Goal: Task Accomplishment & Management: Complete application form

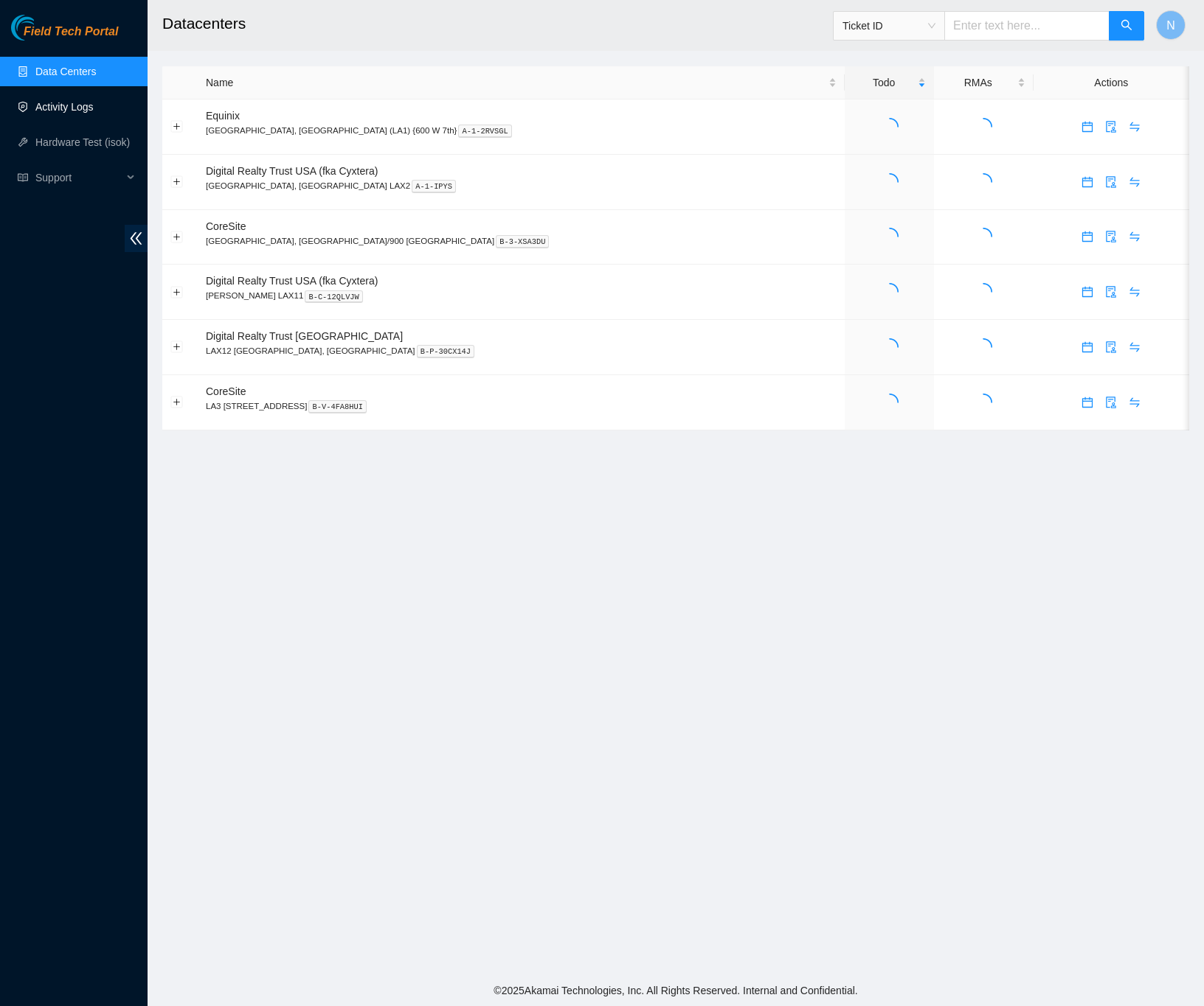
click at [53, 107] on link "Activity Logs" at bounding box center [64, 106] width 58 height 12
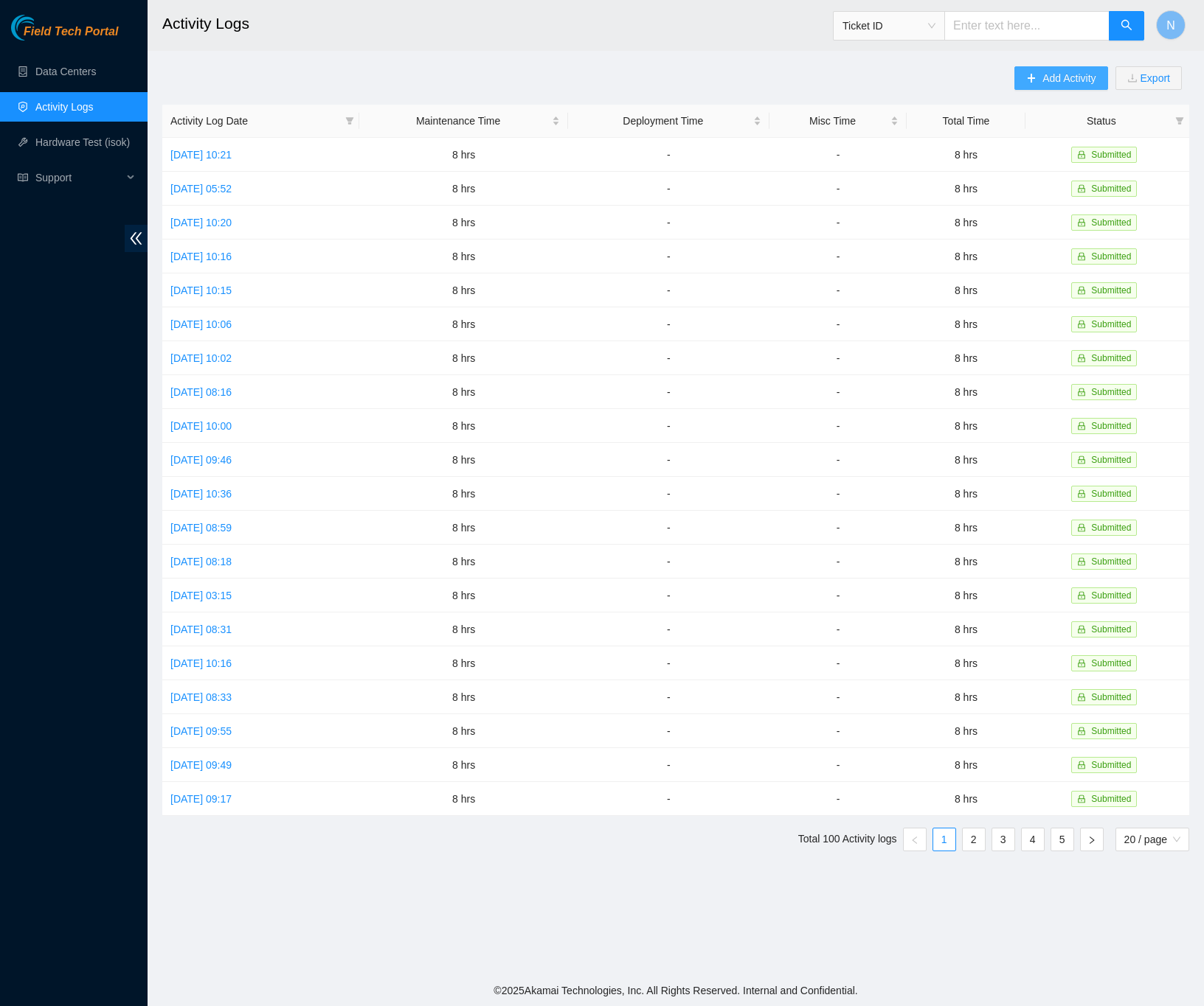
click at [1026, 80] on icon "plus" at bounding box center [1031, 78] width 10 height 10
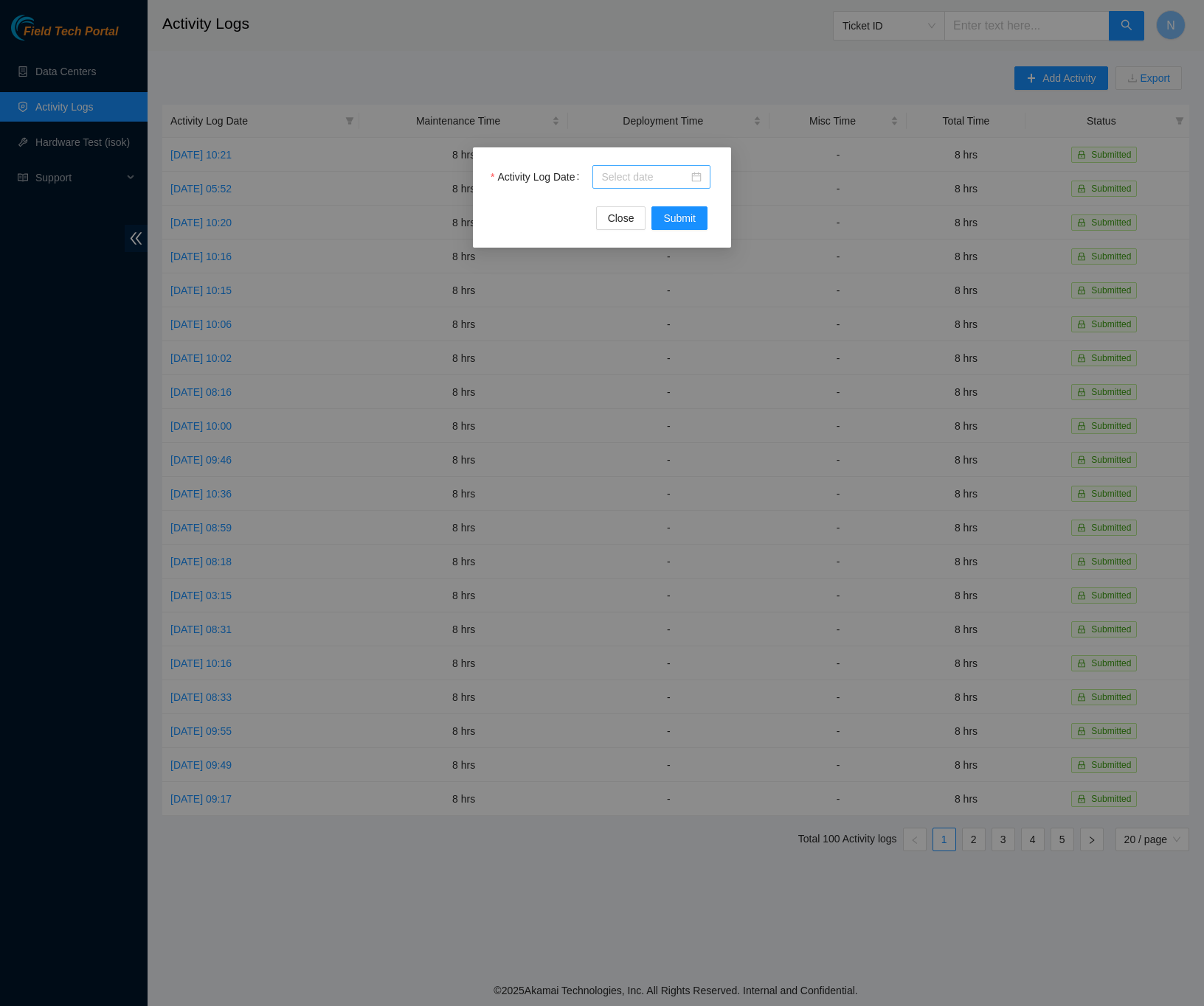
click at [698, 177] on div at bounding box center [651, 177] width 101 height 16
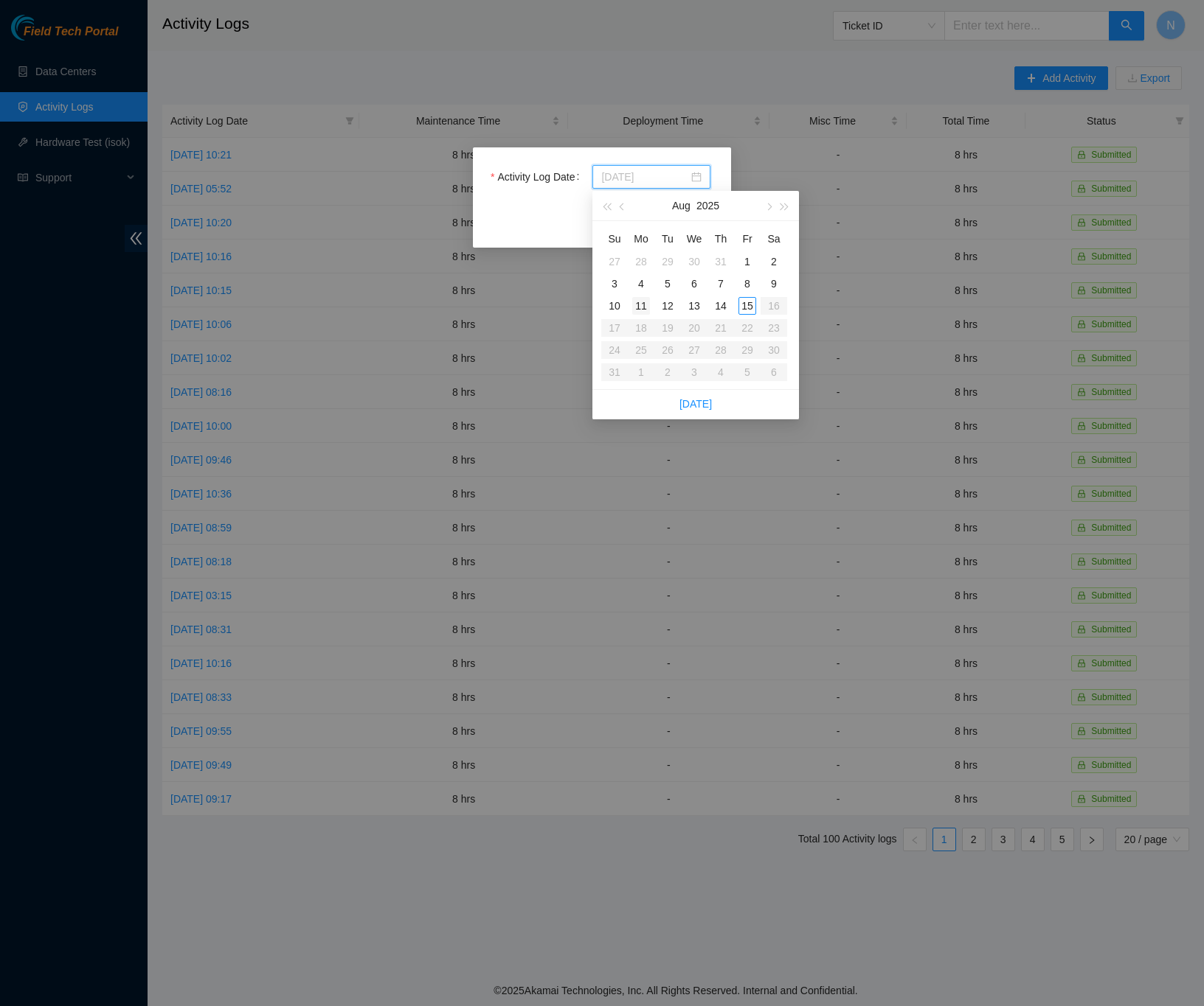
type input "[DATE]"
click at [640, 303] on div "11" at bounding box center [641, 306] width 18 height 18
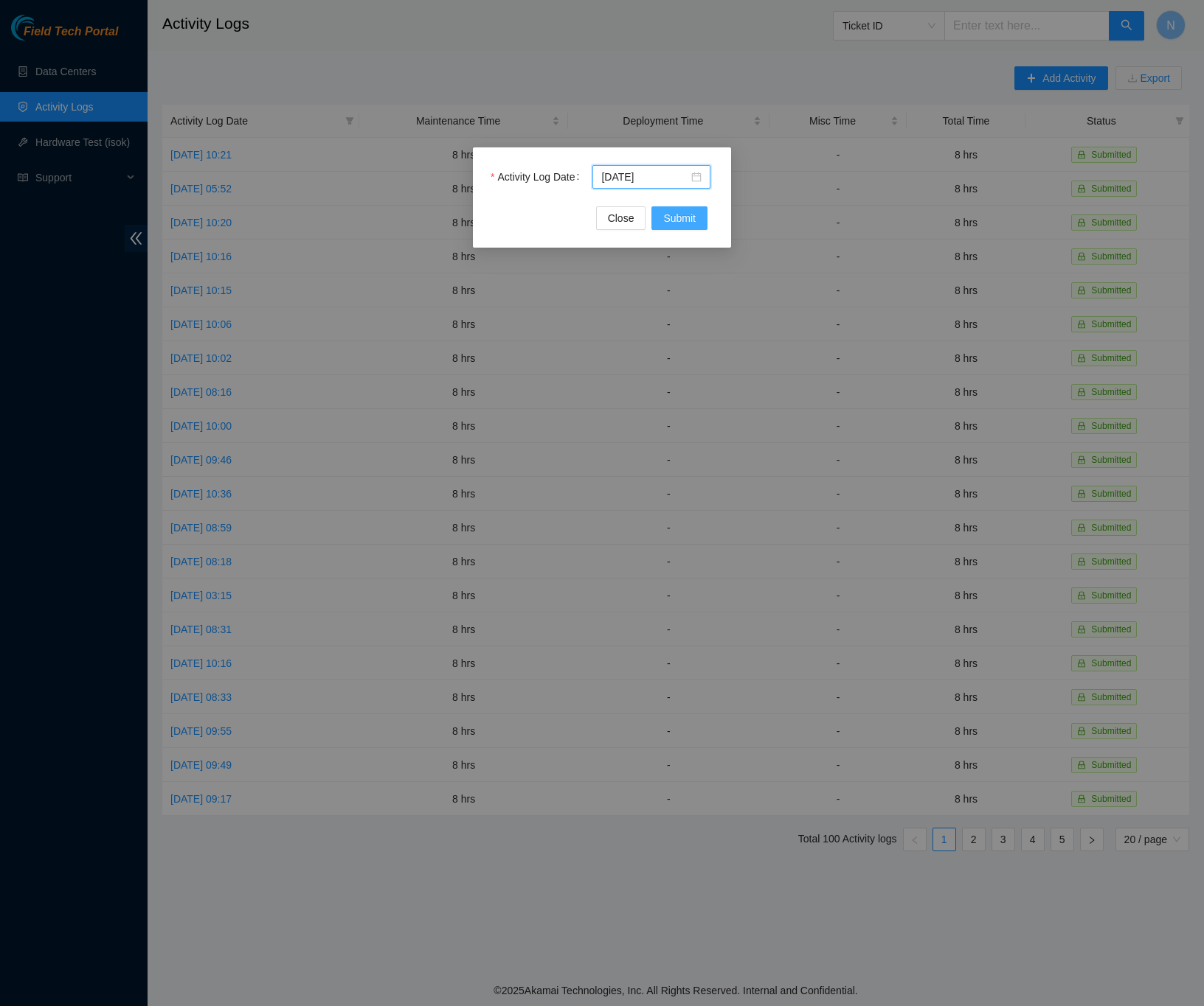
click at [663, 221] on button "Submit" at bounding box center [679, 218] width 56 height 24
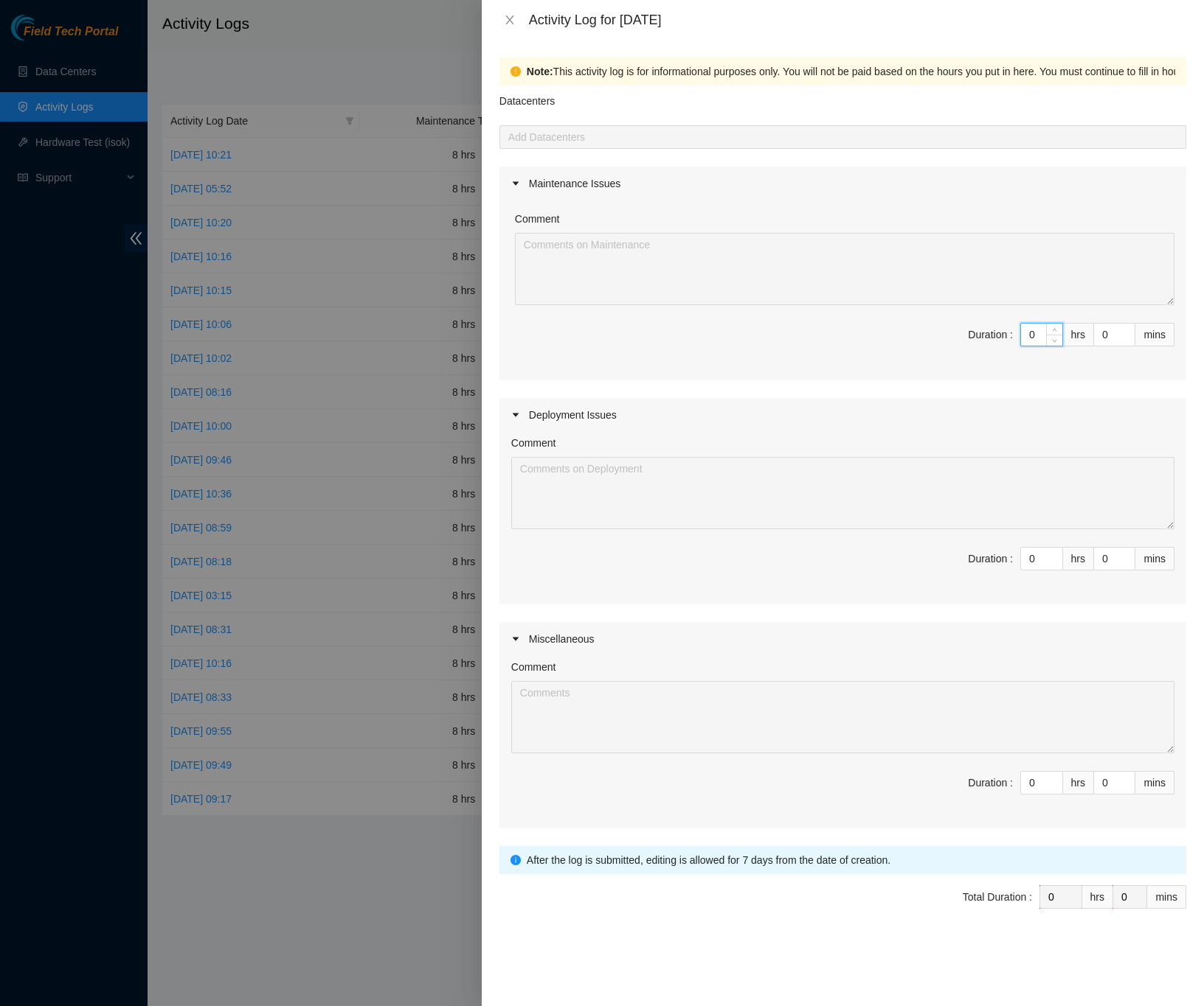
click at [1035, 338] on input "0" at bounding box center [1042, 334] width 42 height 22
type input "8"
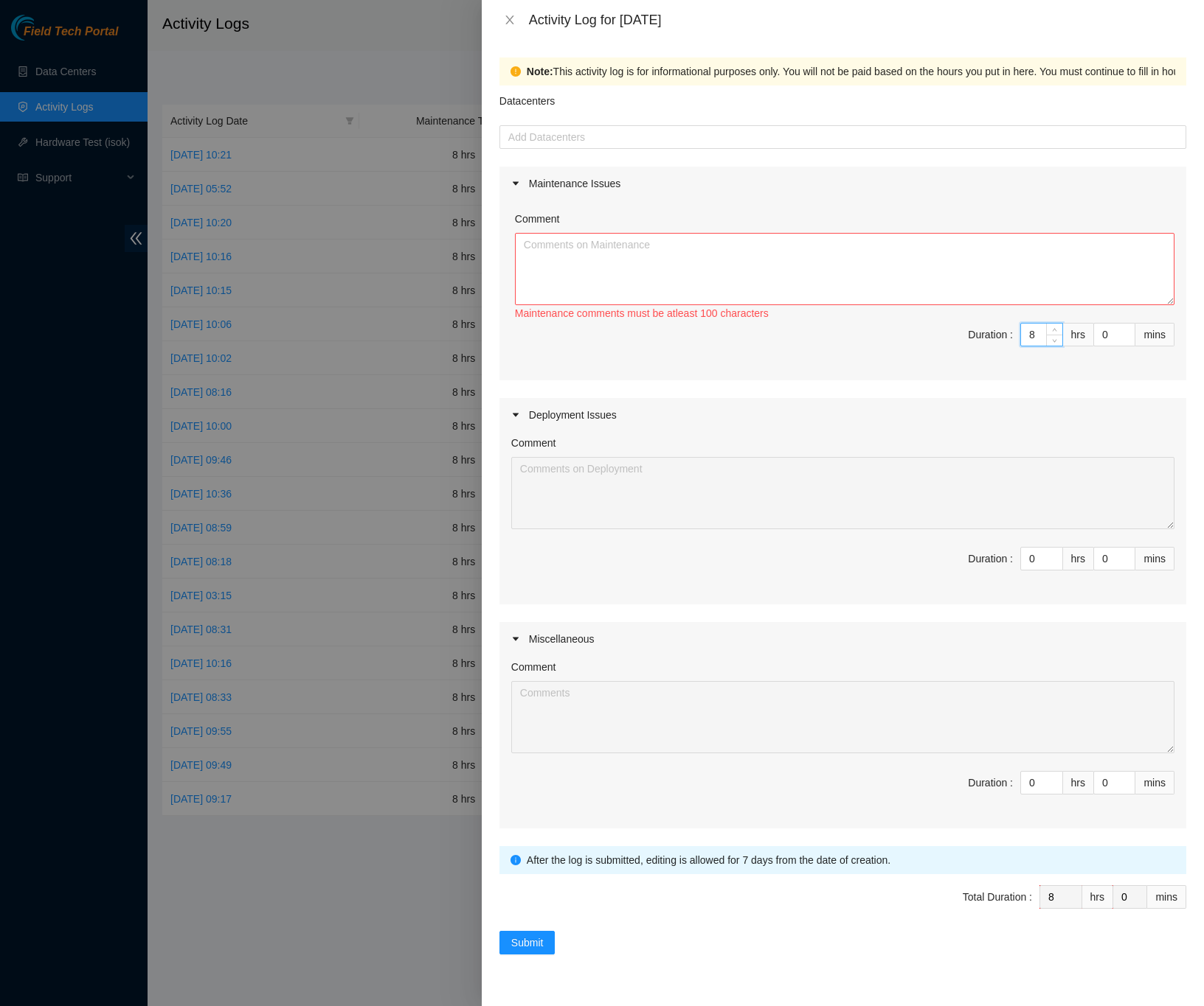
type input "8"
click at [844, 252] on textarea "Comment" at bounding box center [844, 269] width 659 height 73
click at [811, 247] on textarea "Comment" at bounding box center [844, 269] width 659 height 73
paste textarea "DP80861 -Labeled servers and cables in LA3B-113 and LA3B-114 -Dressed cables in…"
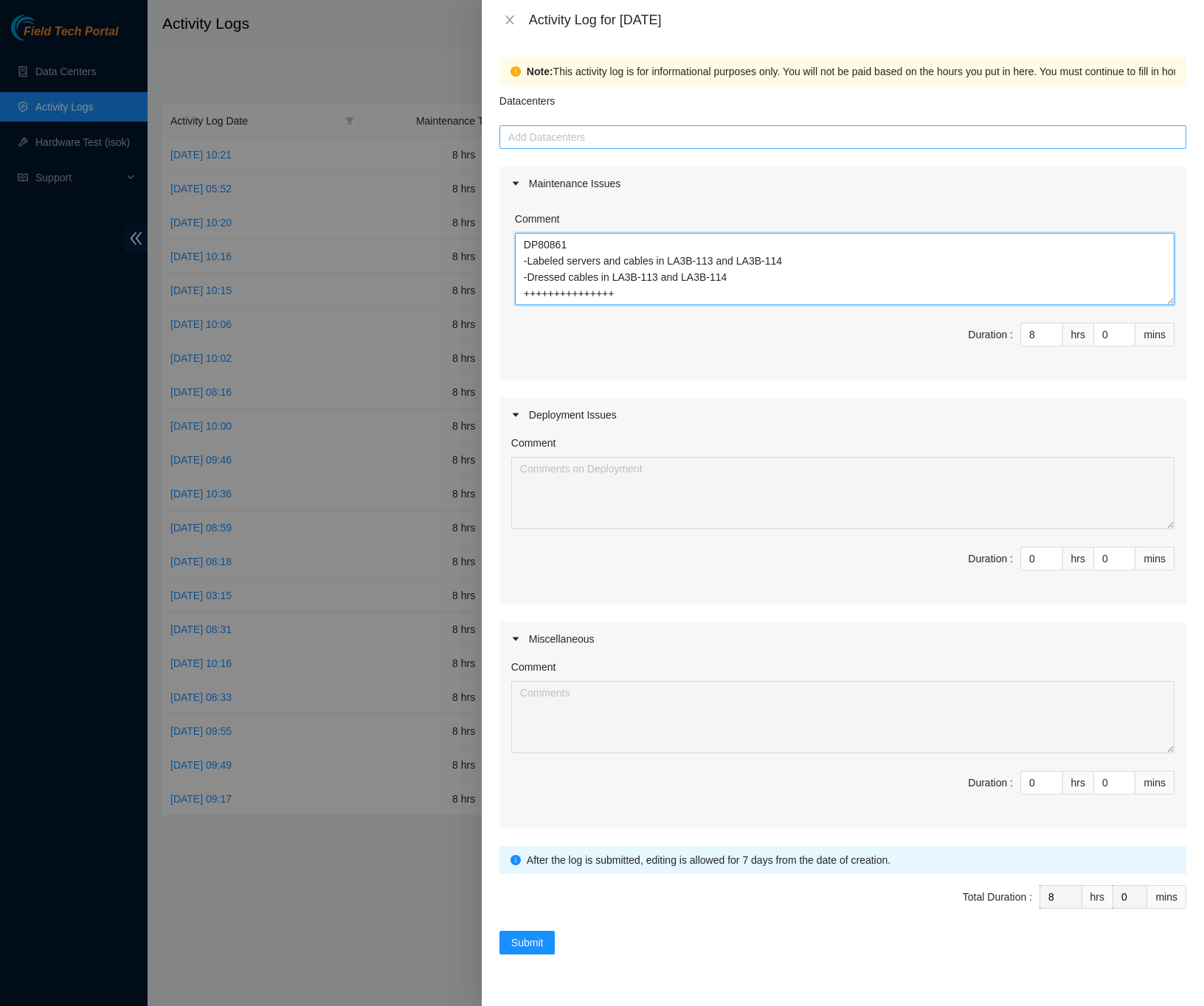
type textarea "DP80861 -Labeled servers and cables in LA3B-113 and LA3B-114 -Dressed cables in…"
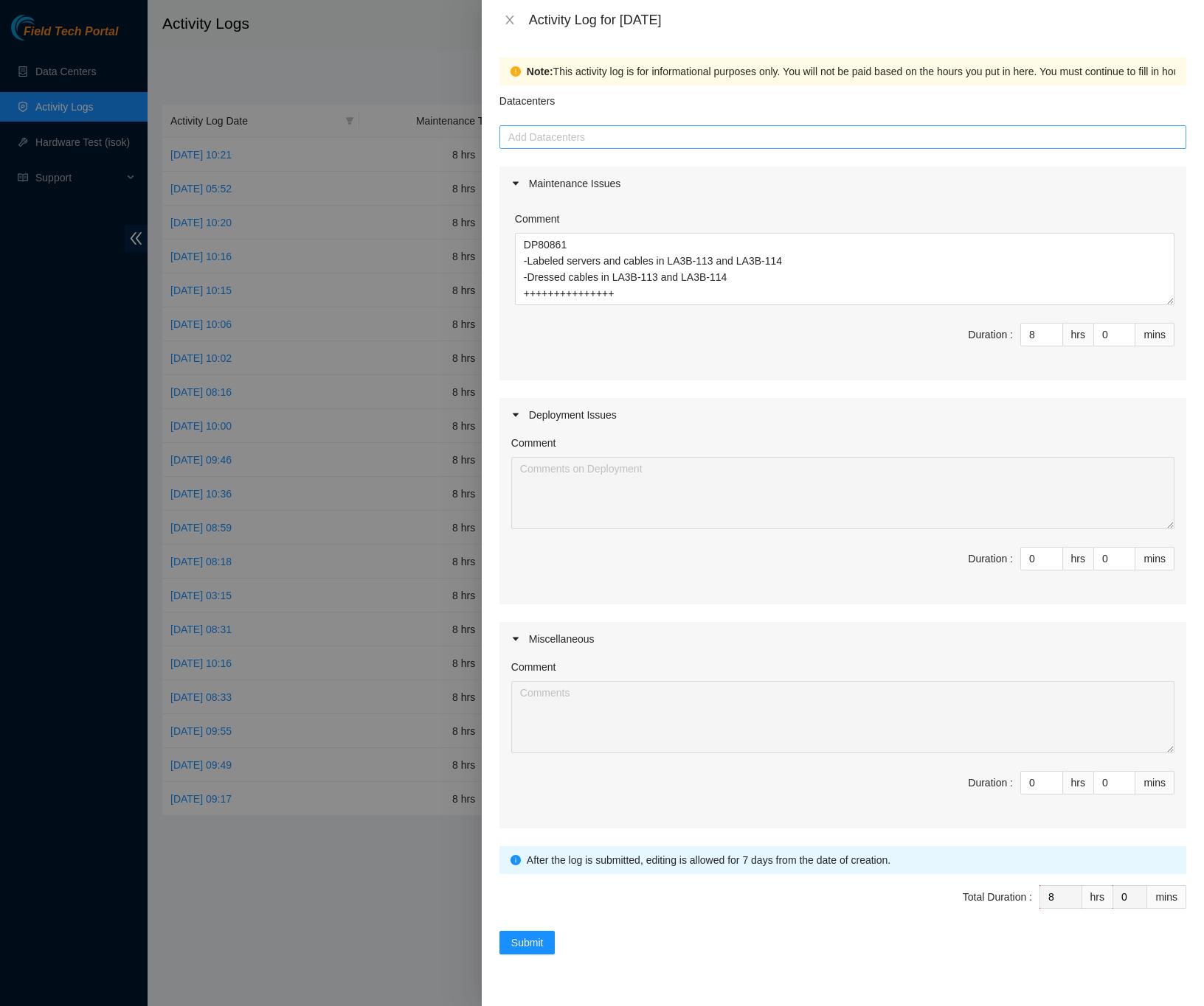
click at [510, 137] on input "Datacenters" at bounding box center [510, 138] width 3 height 18
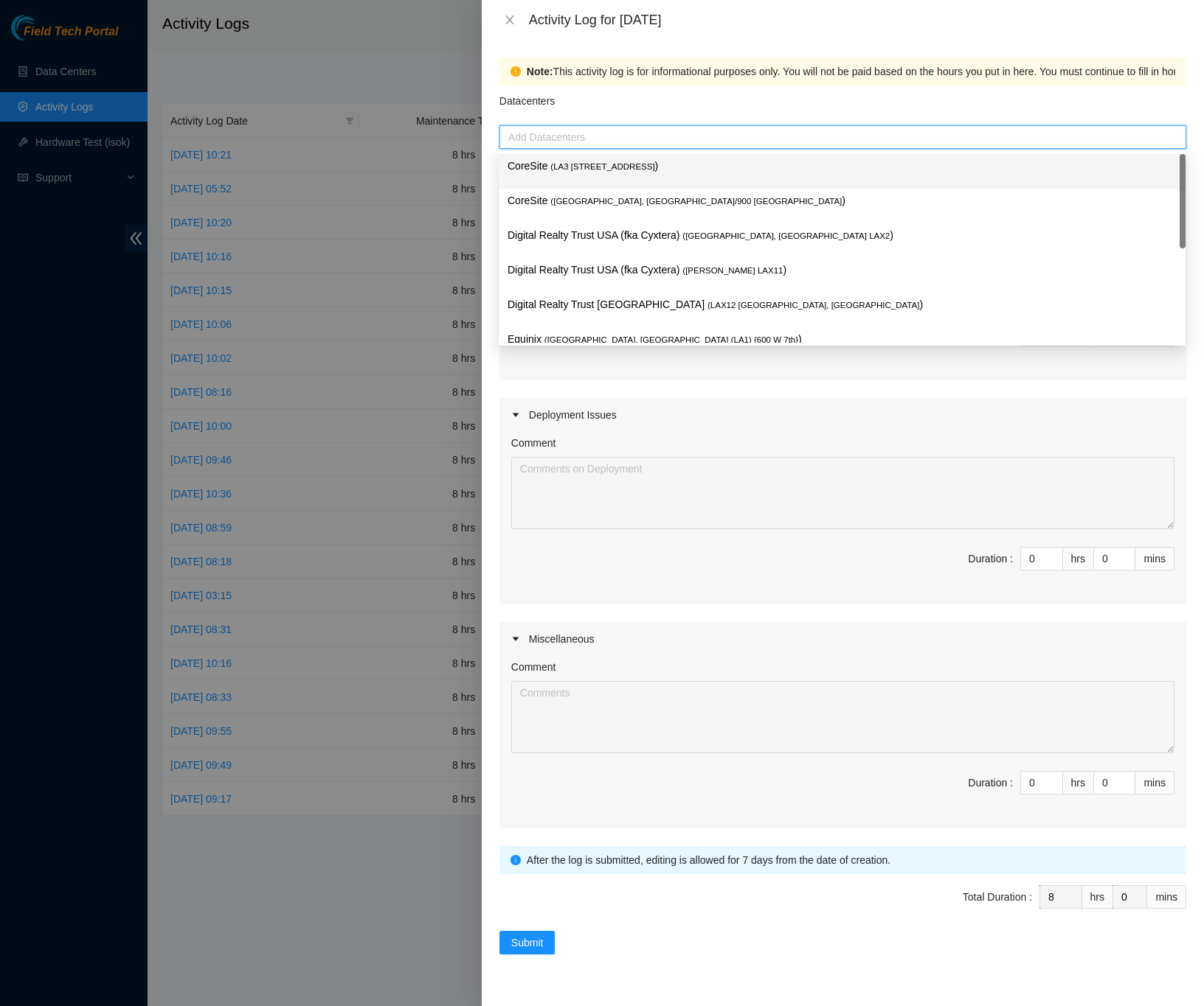
click at [611, 162] on span "( LA3 [STREET_ADDRESS]" at bounding box center [602, 167] width 104 height 9
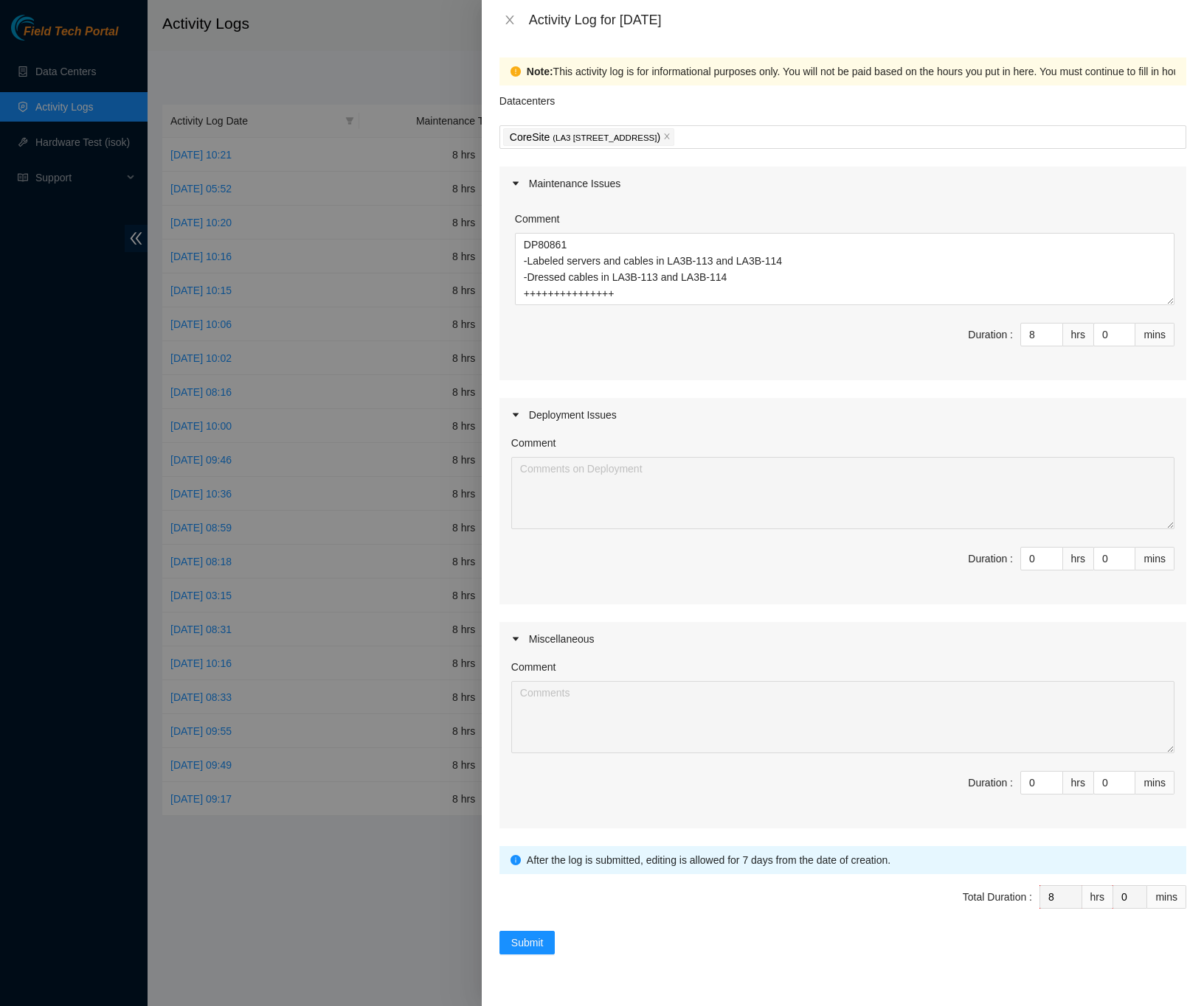
click at [1196, 279] on div "Note: This activity log is for informational purposes only. You will not be pai…" at bounding box center [842, 523] width 722 height 967
click at [524, 951] on span "Submit" at bounding box center [528, 943] width 33 height 16
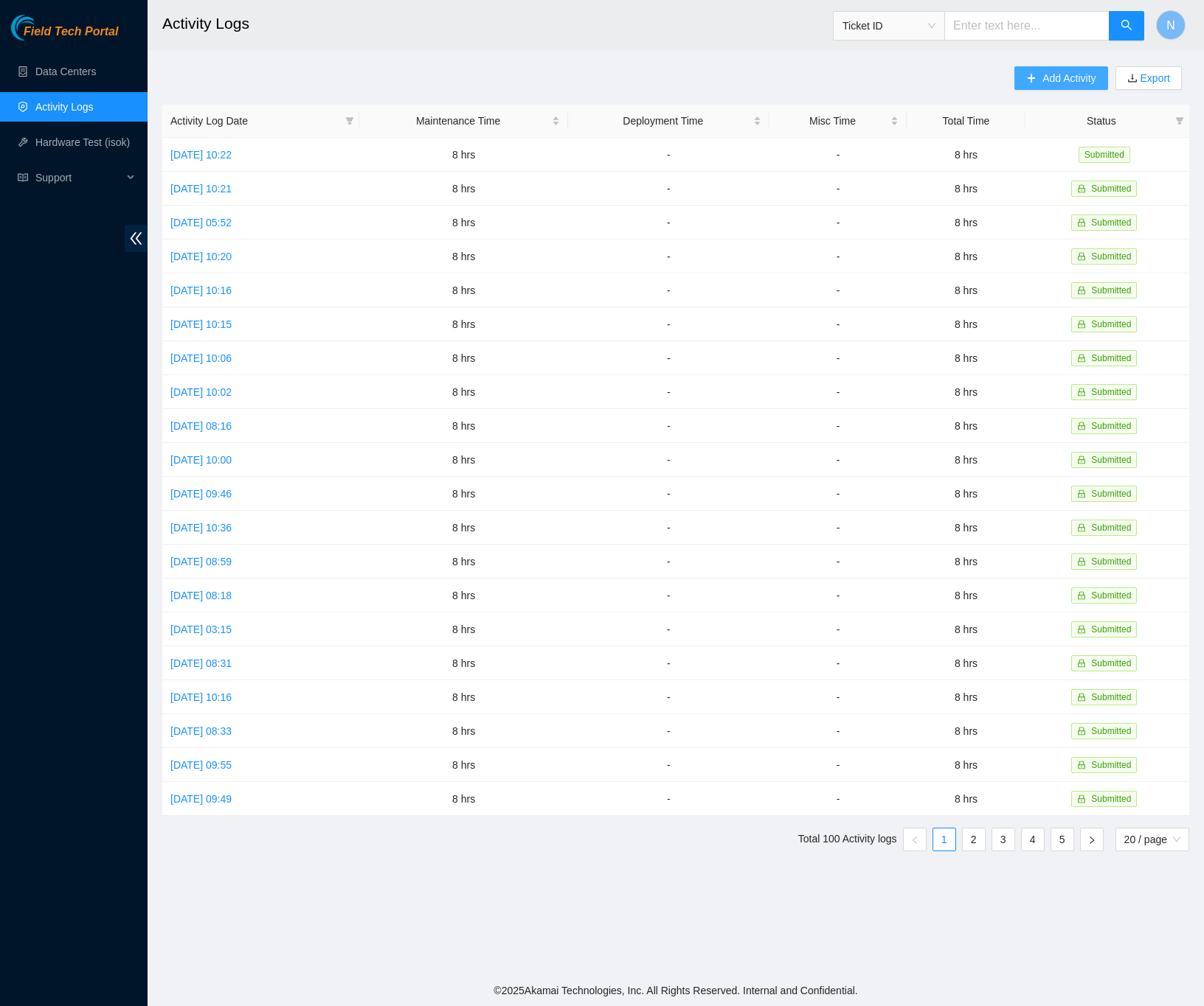
click at [1020, 82] on button "Add Activity" at bounding box center [1061, 78] width 93 height 24
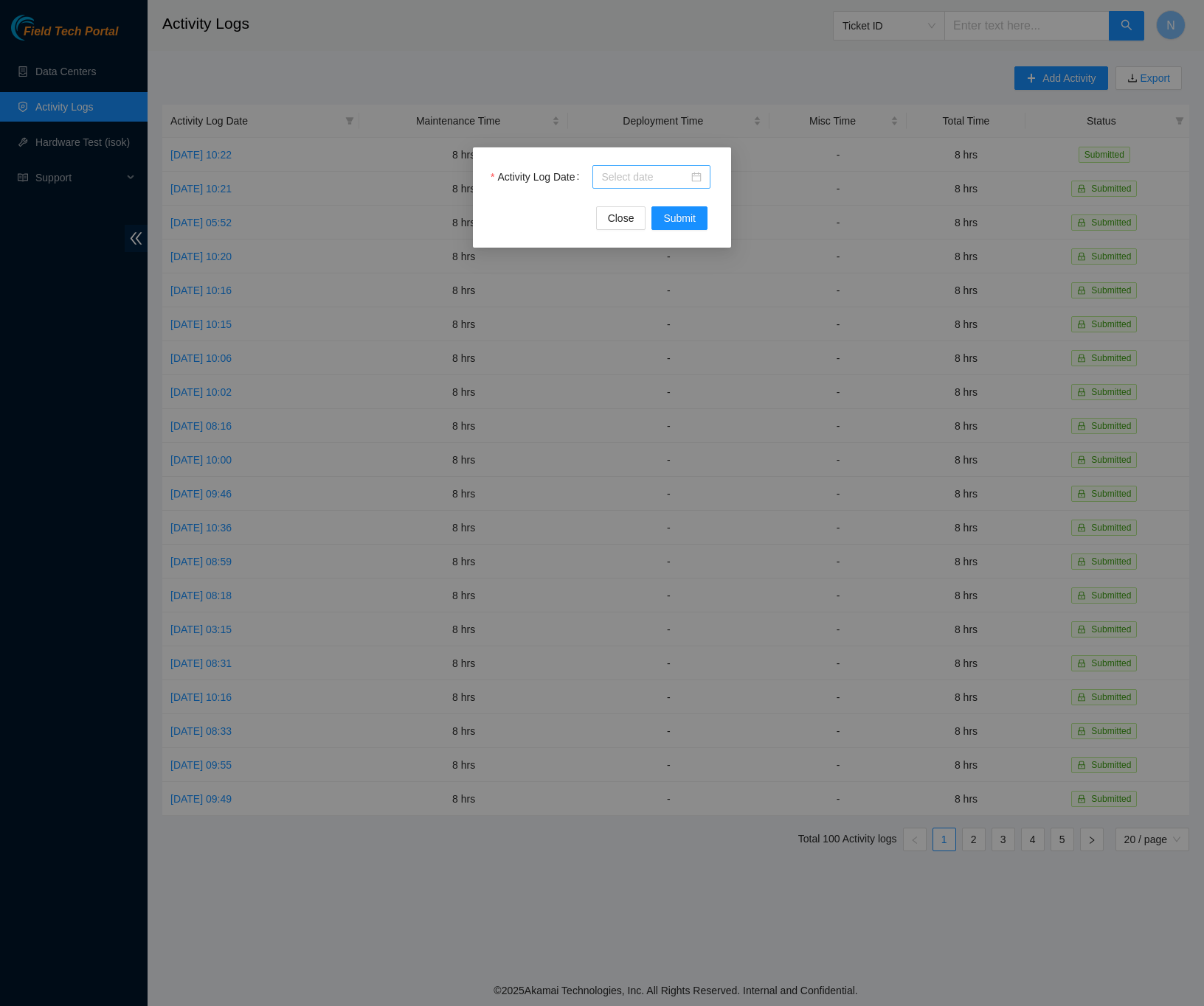
click at [698, 178] on div at bounding box center [651, 177] width 101 height 16
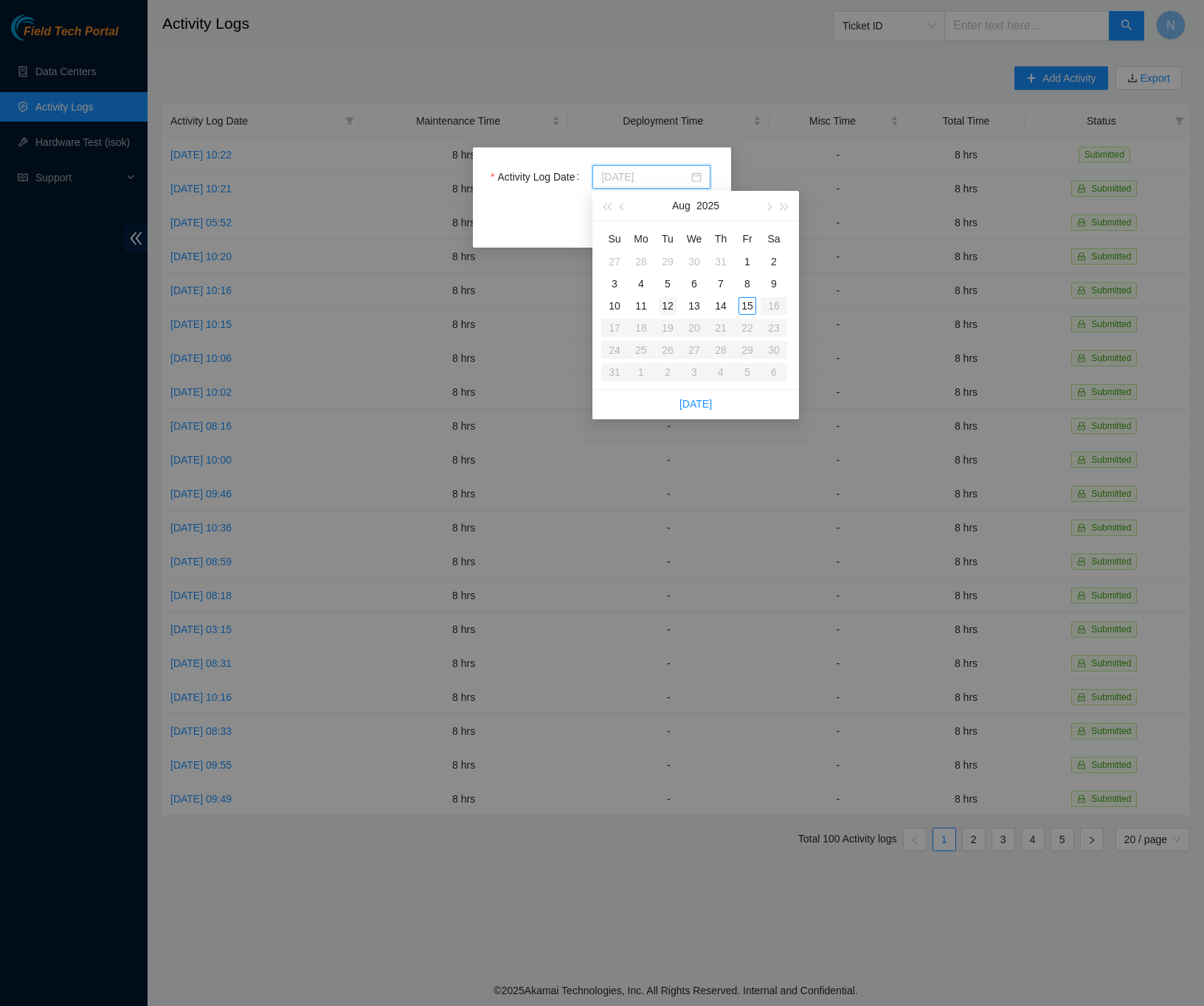
type input "[DATE]"
click at [668, 304] on div "12" at bounding box center [667, 306] width 18 height 18
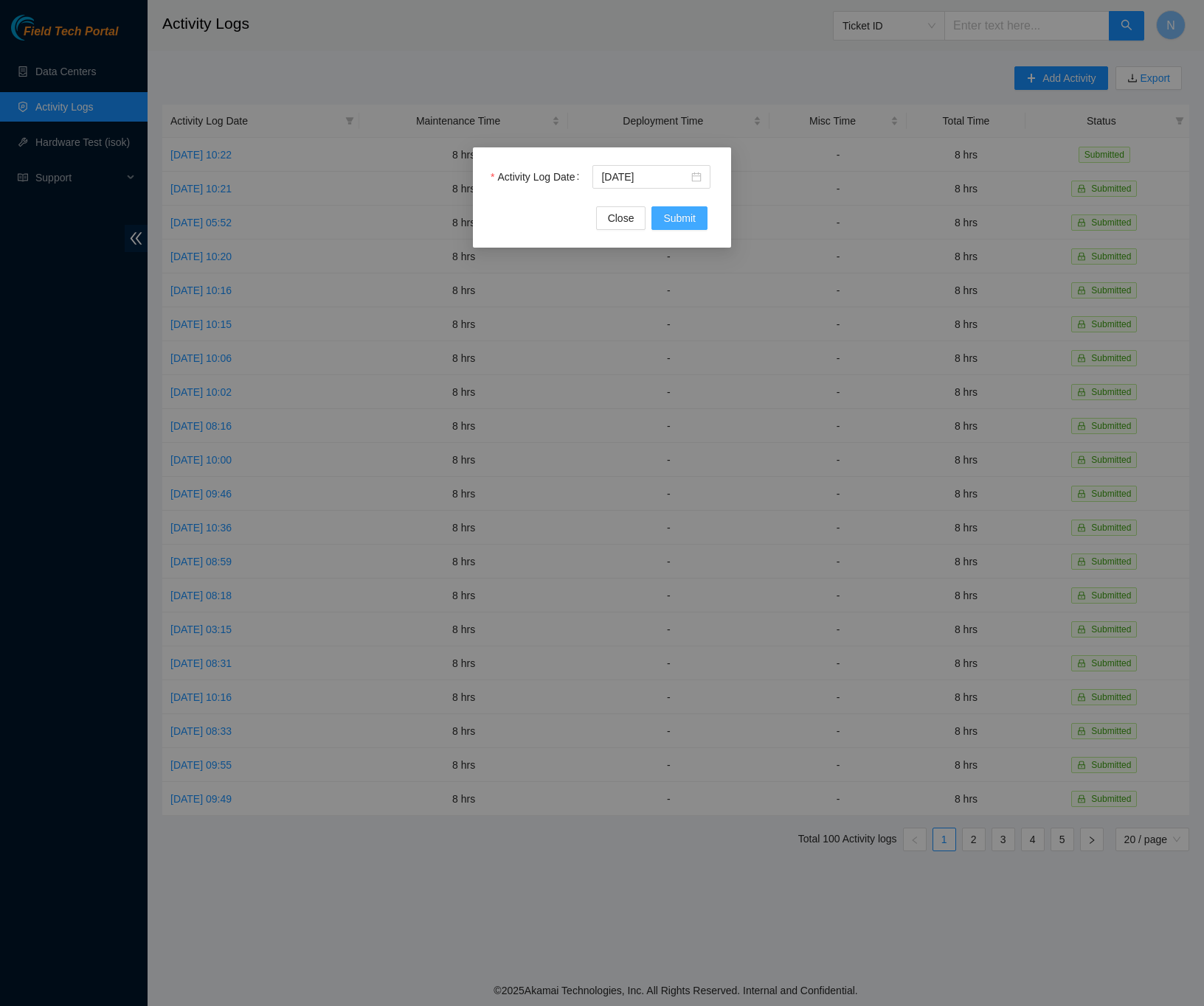
click at [695, 221] on button "Submit" at bounding box center [679, 218] width 56 height 24
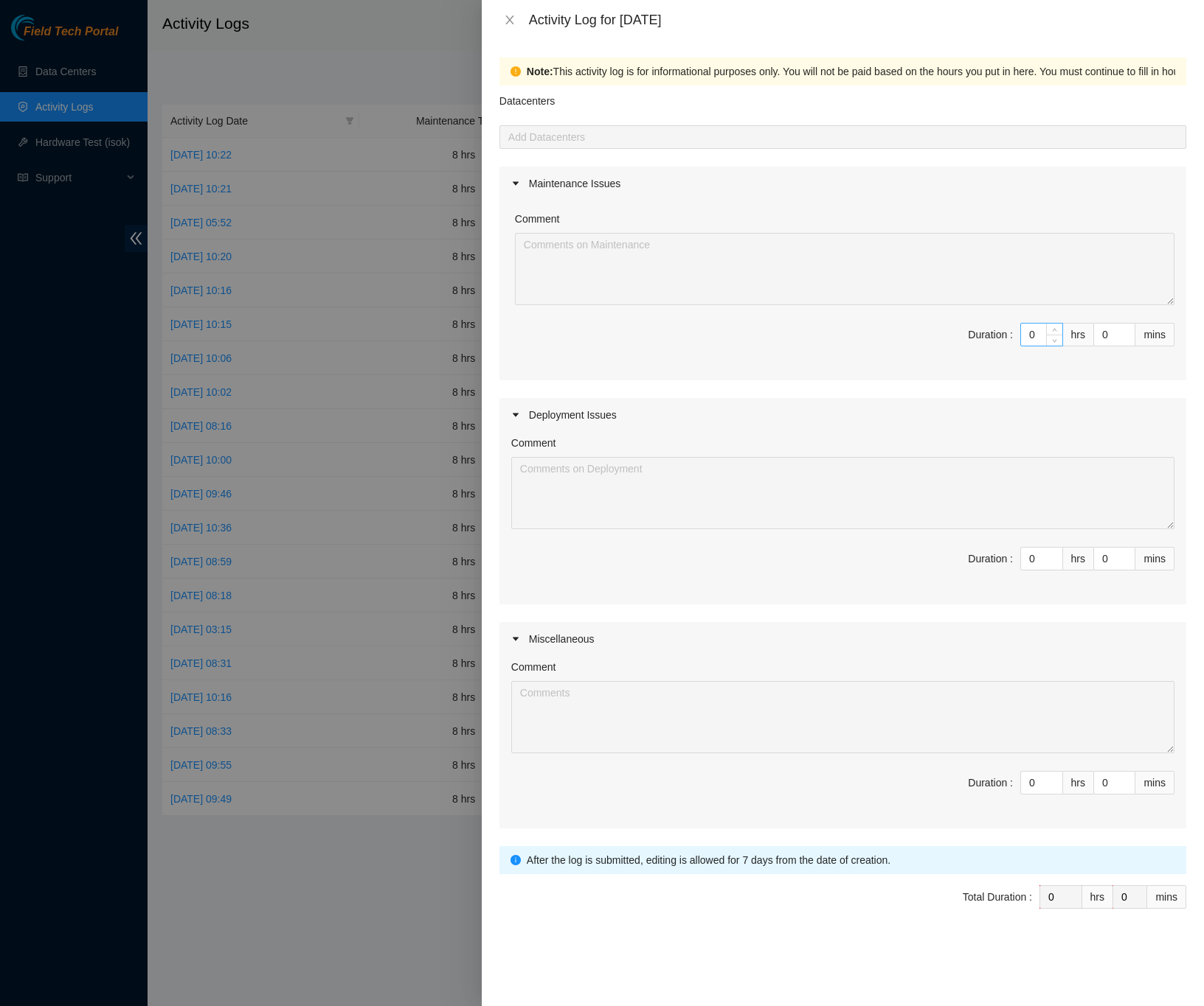
click at [1038, 337] on input "0" at bounding box center [1042, 334] width 42 height 22
type input "8"
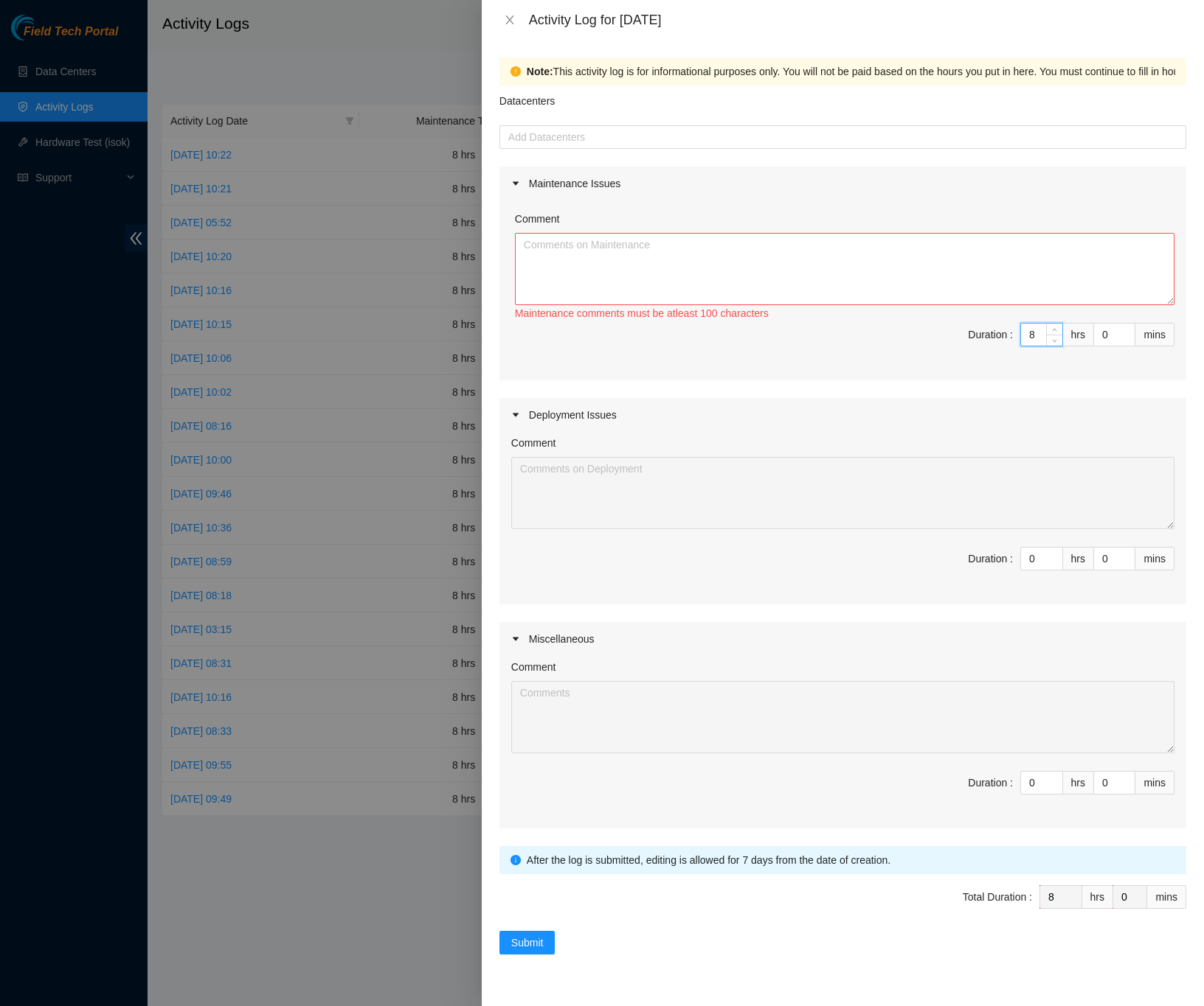
type input "8"
click at [726, 230] on div "Comment" at bounding box center [844, 222] width 659 height 22
click at [735, 233] on textarea "Comment" at bounding box center [844, 269] width 659 height 73
paste textarea "DP79405 -Removed blanking panels on LA3B-318 -Adjusted rack post -Printed label…"
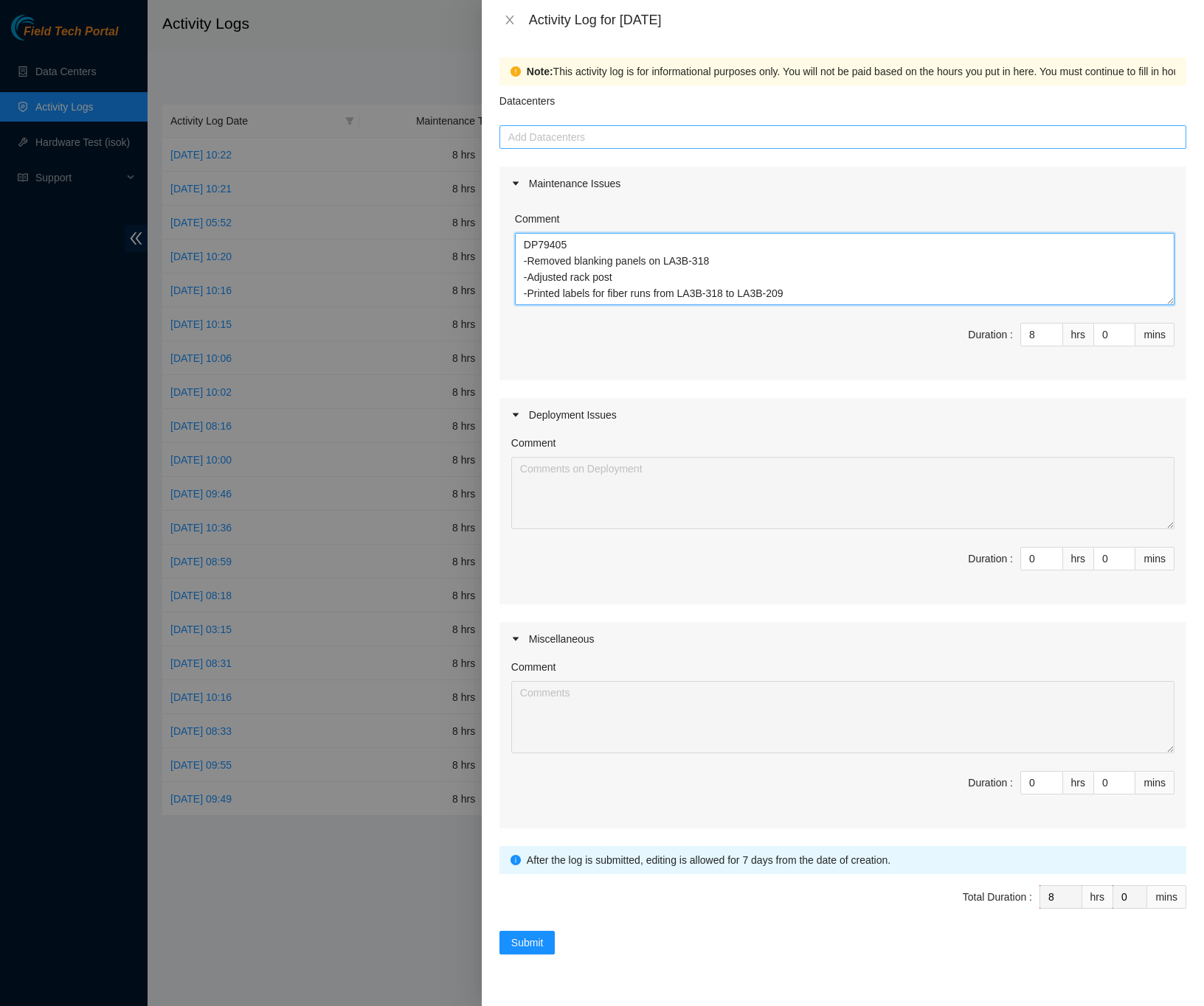
click at [525, 133] on div at bounding box center [842, 138] width 679 height 18
type textarea "DP79405 -Removed blanking panels on LA3B-318 -Adjusted rack post -Printed label…"
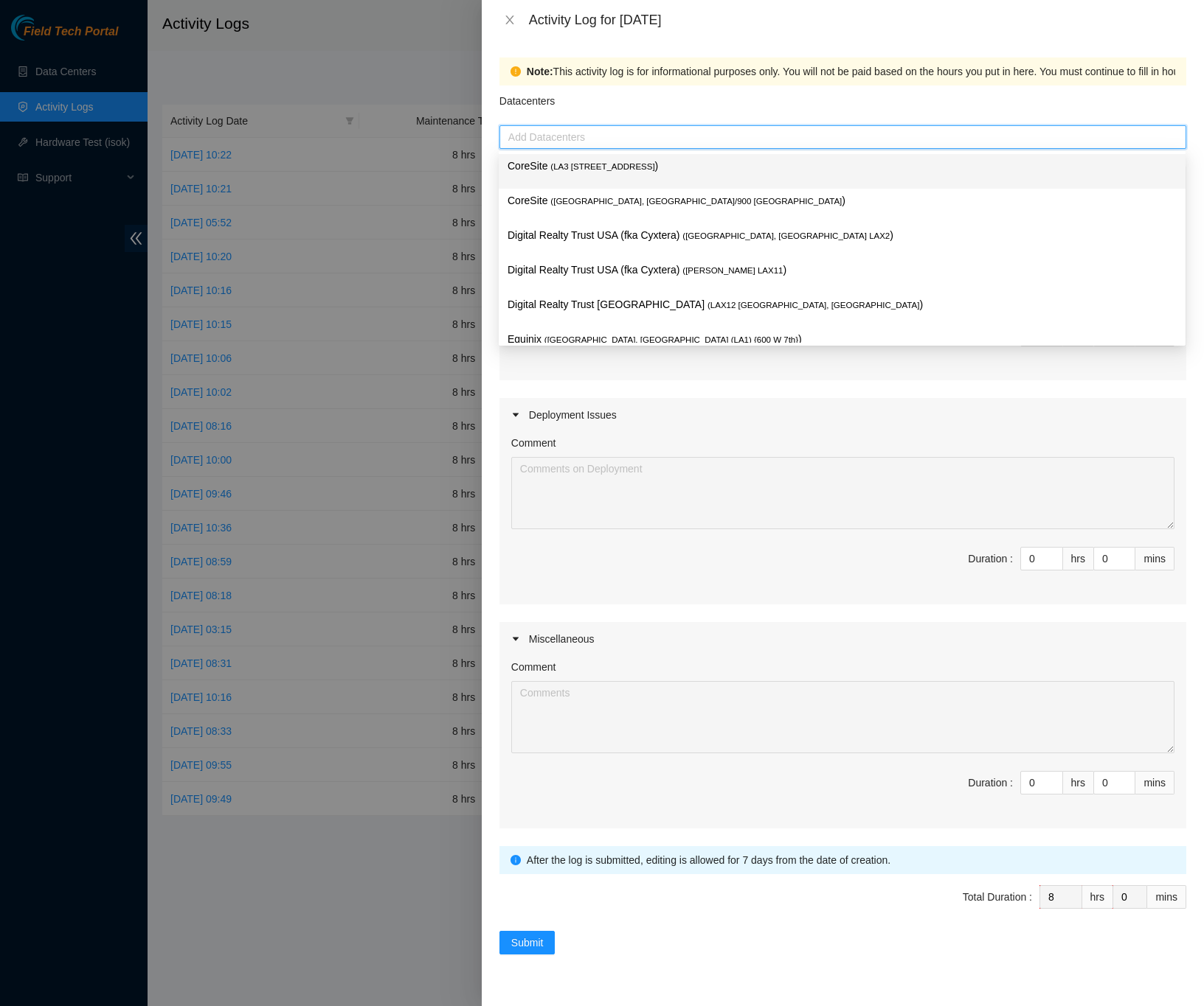
click at [563, 164] on span "( LA3 [STREET_ADDRESS]" at bounding box center [602, 167] width 104 height 9
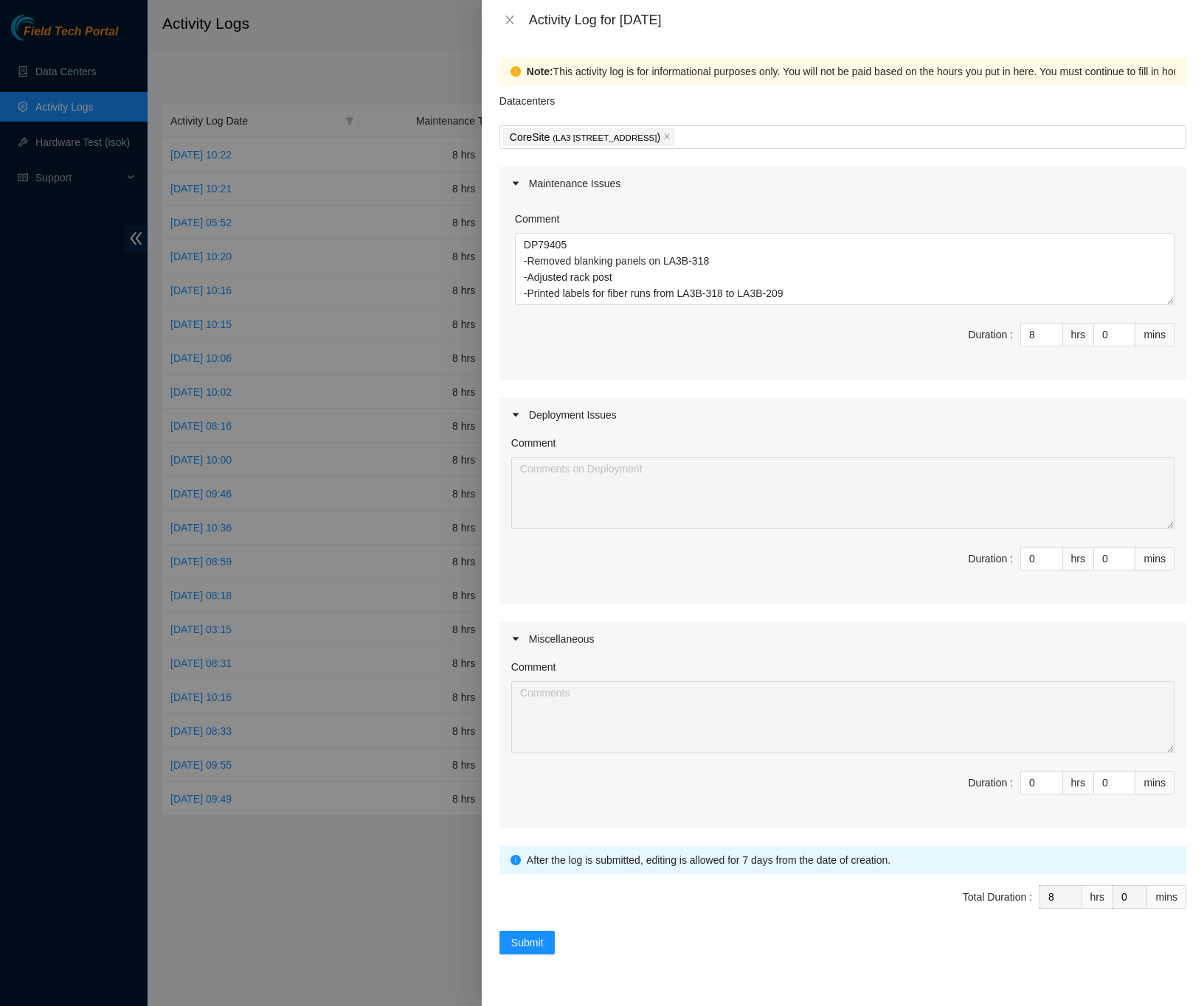
click at [1192, 251] on div "Note: This activity log is for informational purposes only. You will not be pai…" at bounding box center [842, 523] width 722 height 967
click at [525, 940] on span "Submit" at bounding box center [528, 943] width 33 height 16
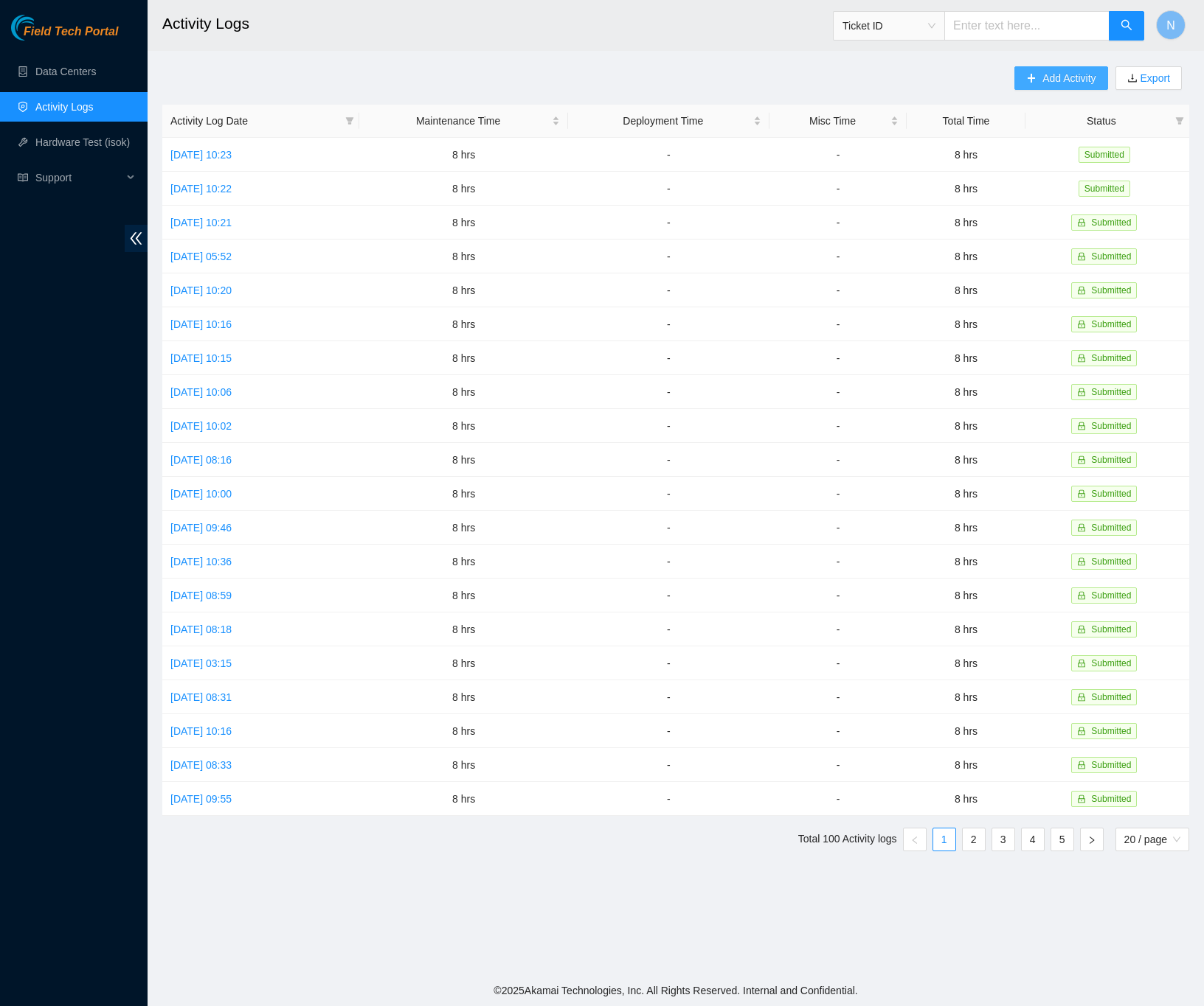
click at [1035, 84] on button "Add Activity" at bounding box center [1061, 78] width 93 height 24
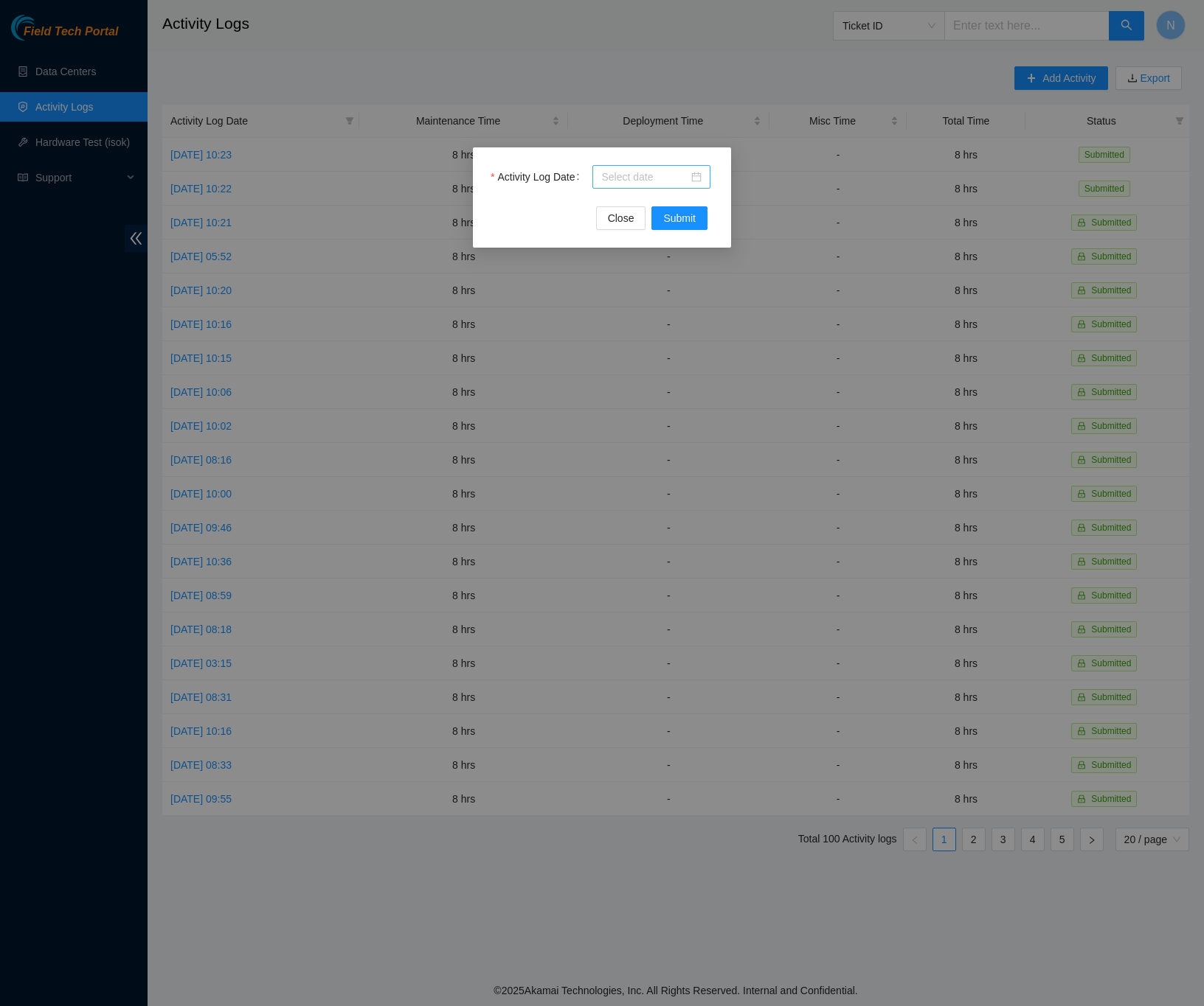
click at [694, 177] on div at bounding box center [651, 177] width 101 height 16
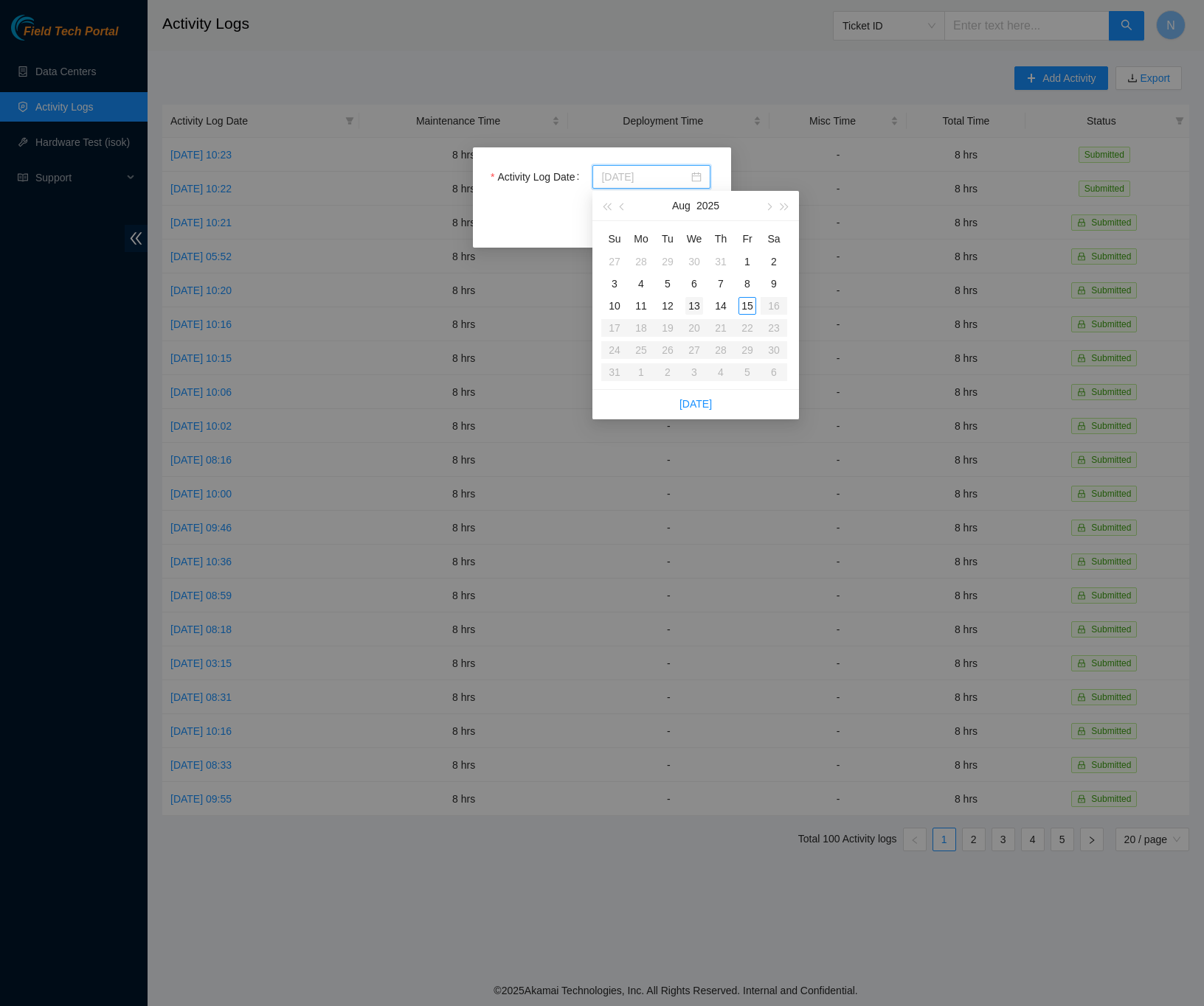
type input "[DATE]"
click at [694, 308] on div "13" at bounding box center [694, 306] width 18 height 18
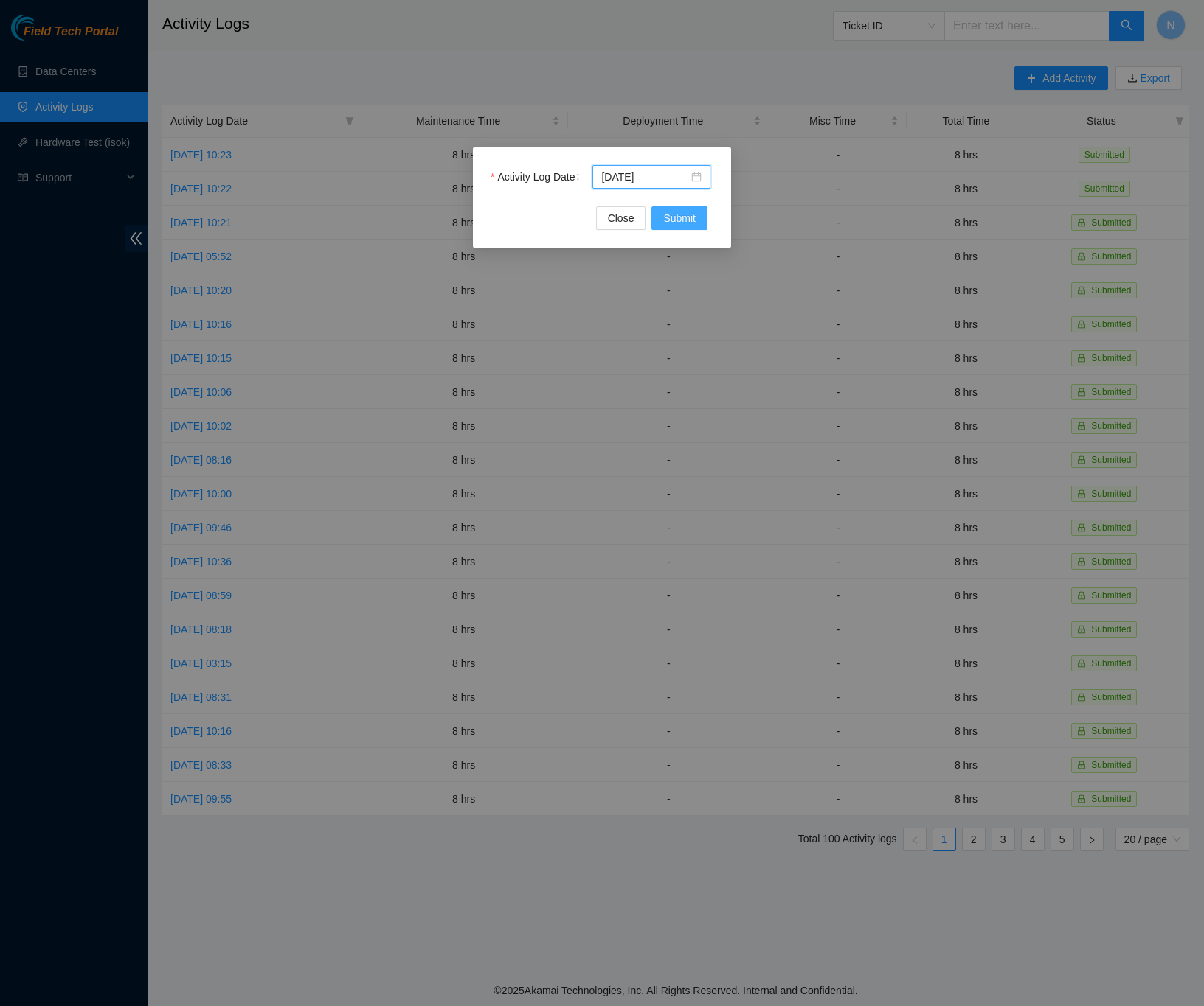
click at [660, 216] on button "Submit" at bounding box center [679, 218] width 56 height 24
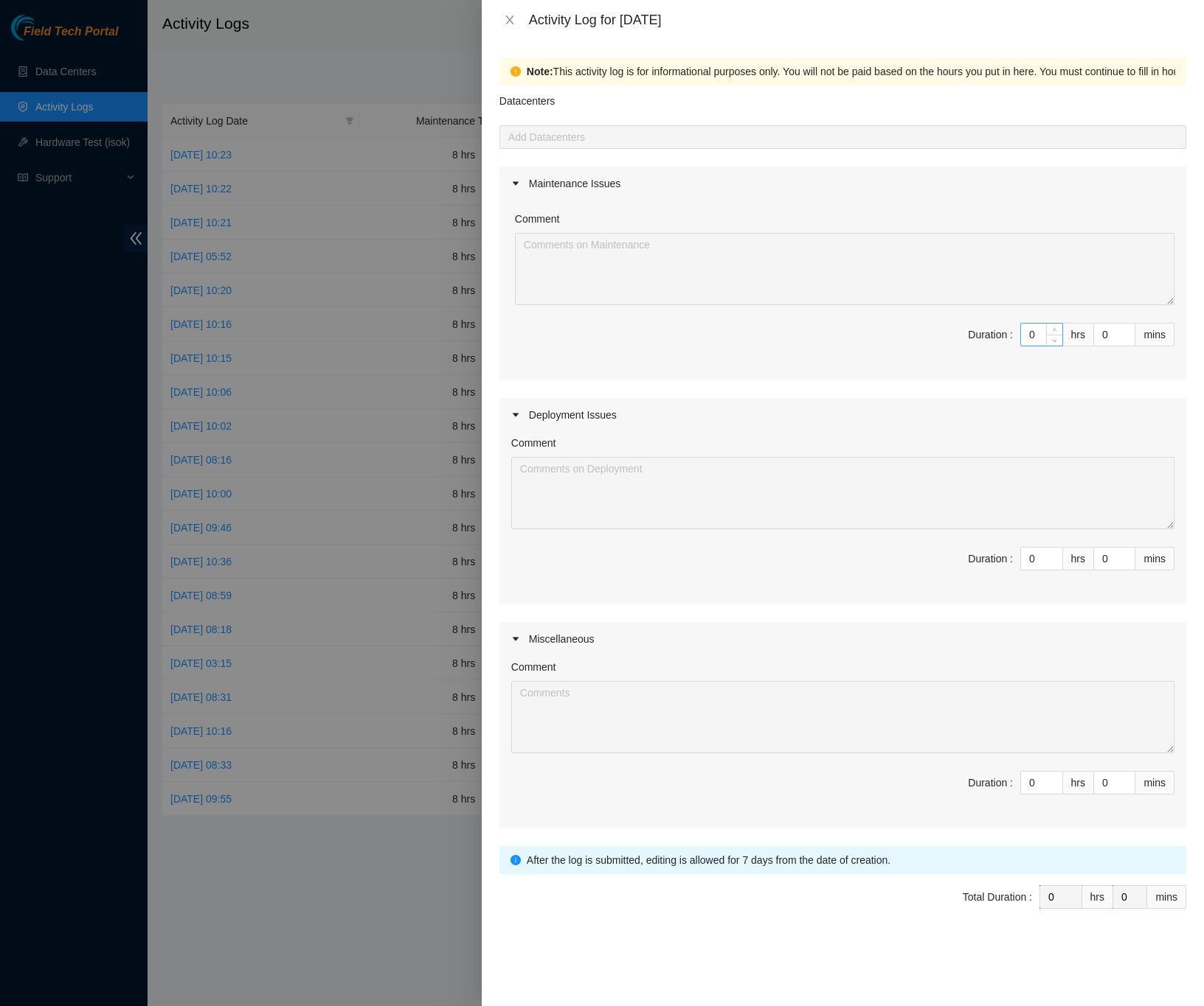
click at [1035, 334] on input "0" at bounding box center [1042, 334] width 42 height 22
type input "8"
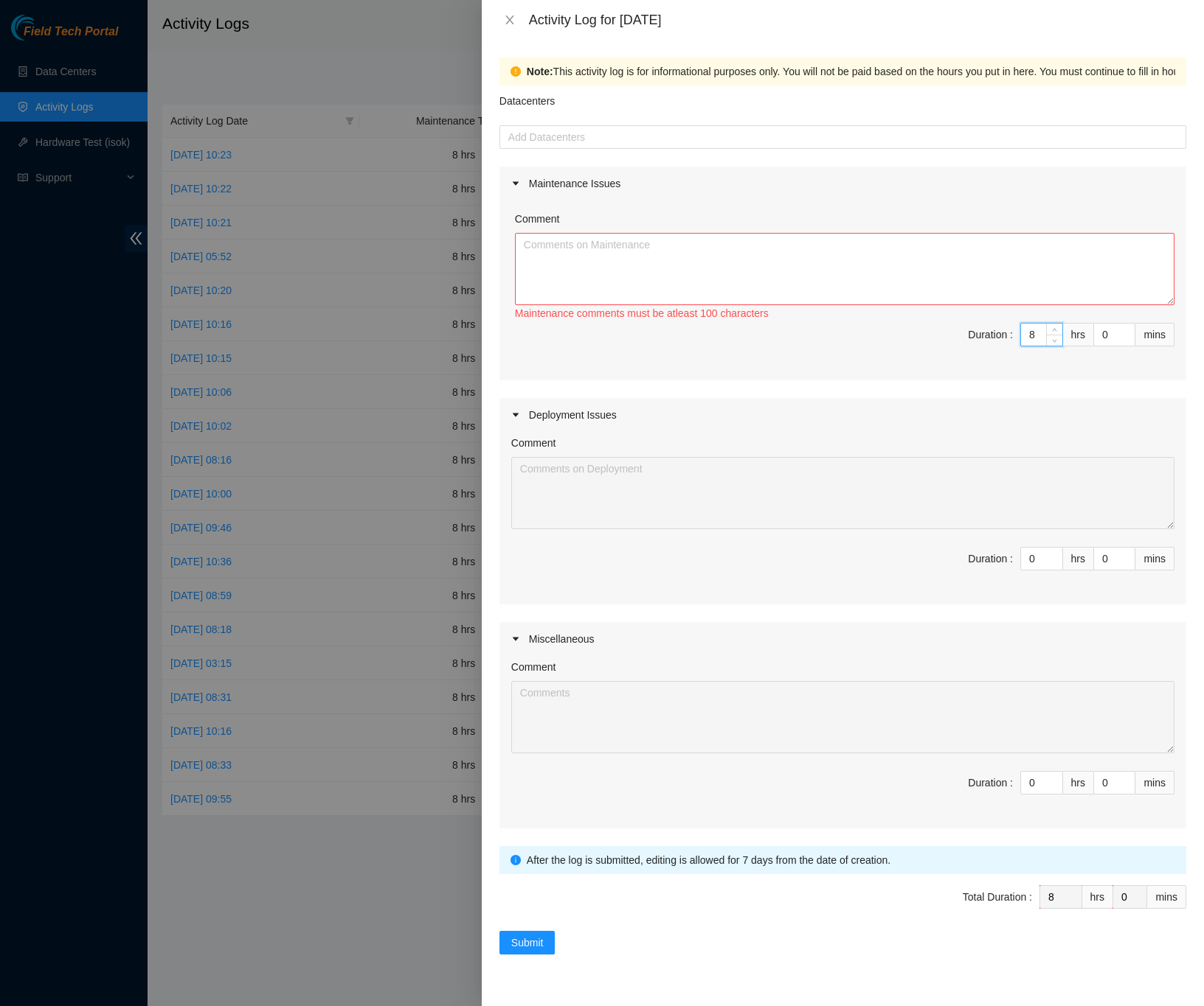
type input "8"
click at [823, 244] on textarea "Comment" at bounding box center [844, 269] width 659 height 73
paste textarea "DP79405 -Labeled fibers for fiber runs from LA3B-318 to LA3B-209 -Ran fibers fr…"
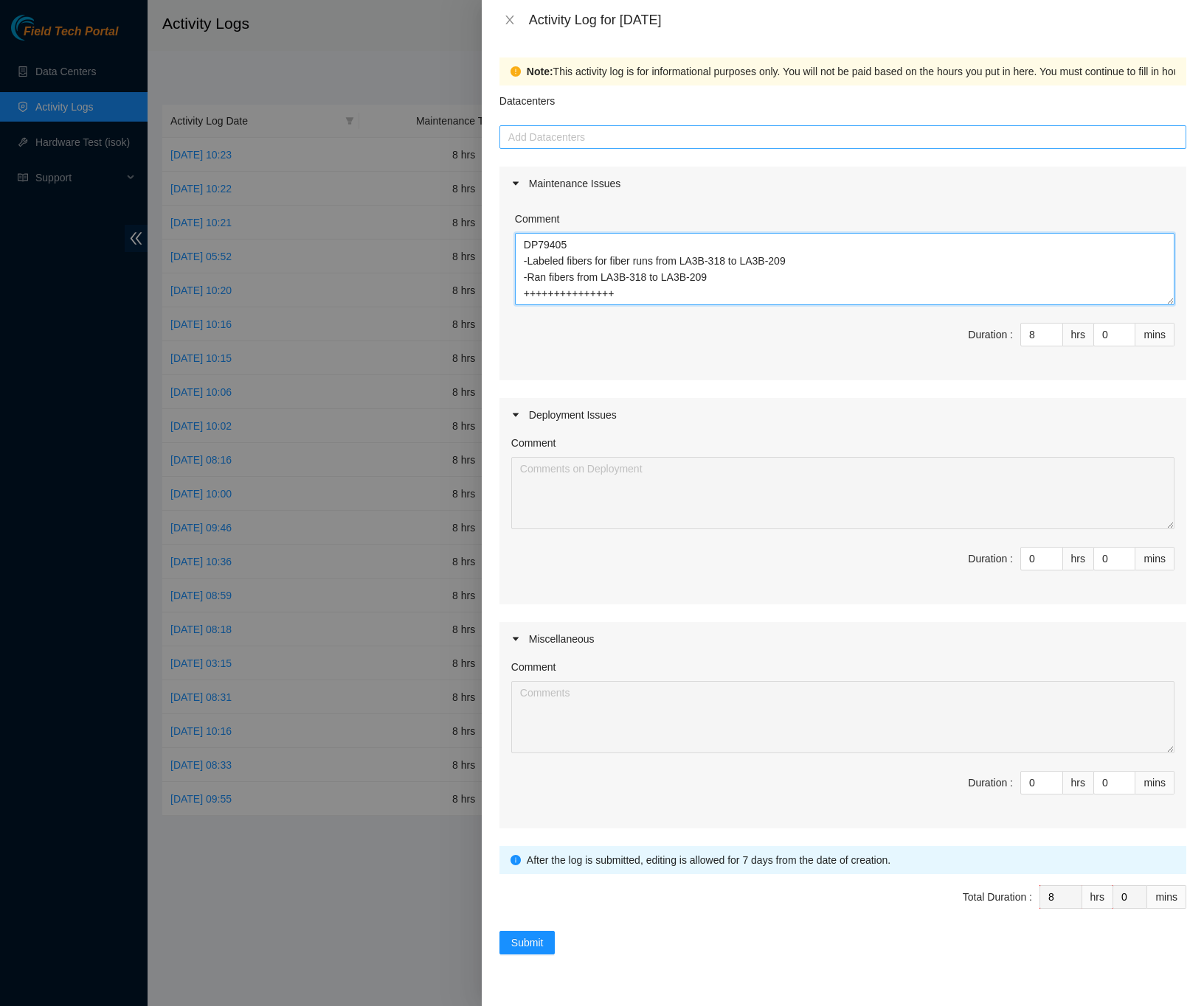
click at [540, 135] on div at bounding box center [842, 138] width 679 height 18
type textarea "DP79405 -Labeled fibers for fiber runs from LA3B-318 to LA3B-209 -Ran fibers fr…"
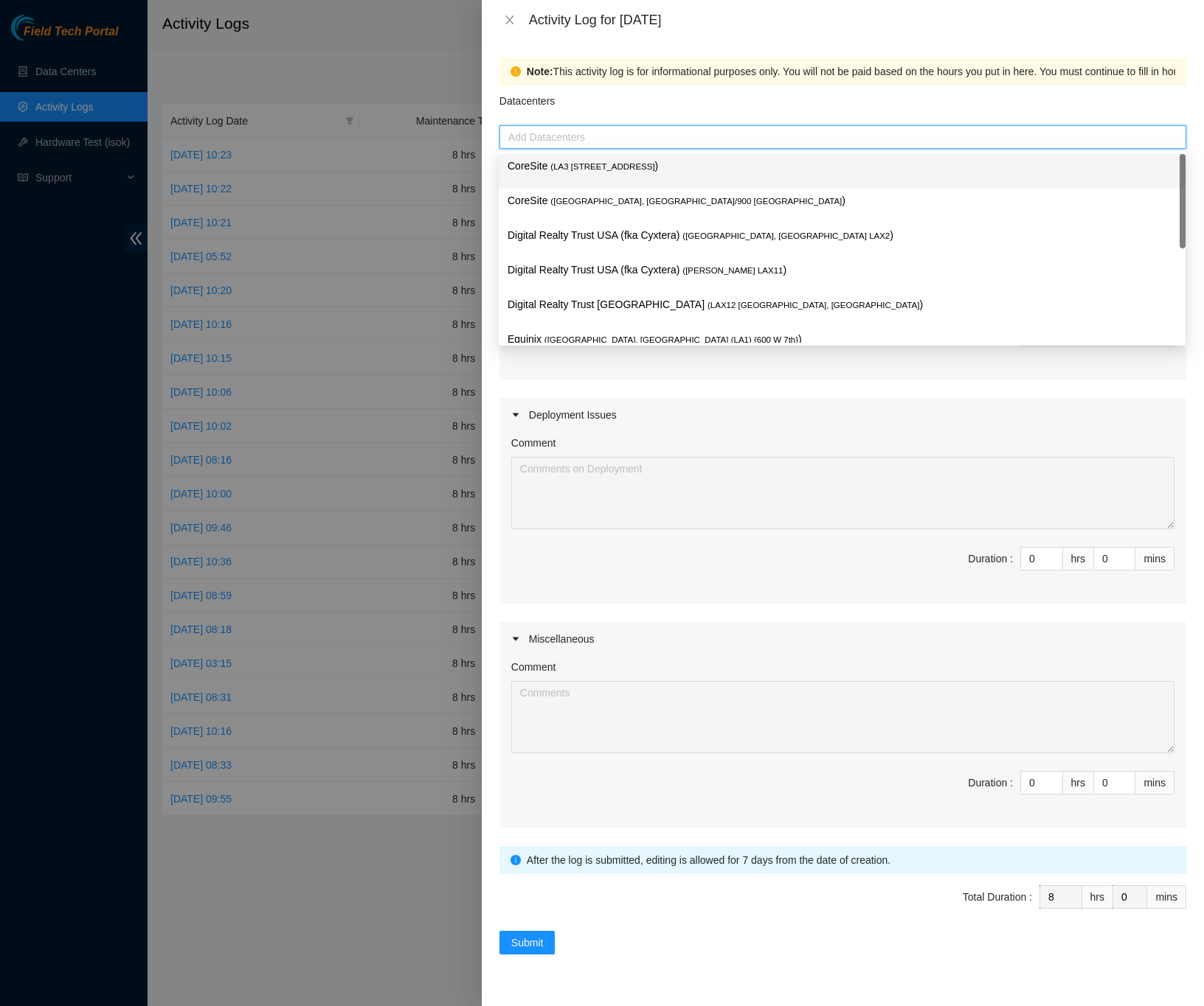
click at [617, 171] on span "( LA3 [STREET_ADDRESS]" at bounding box center [602, 167] width 104 height 9
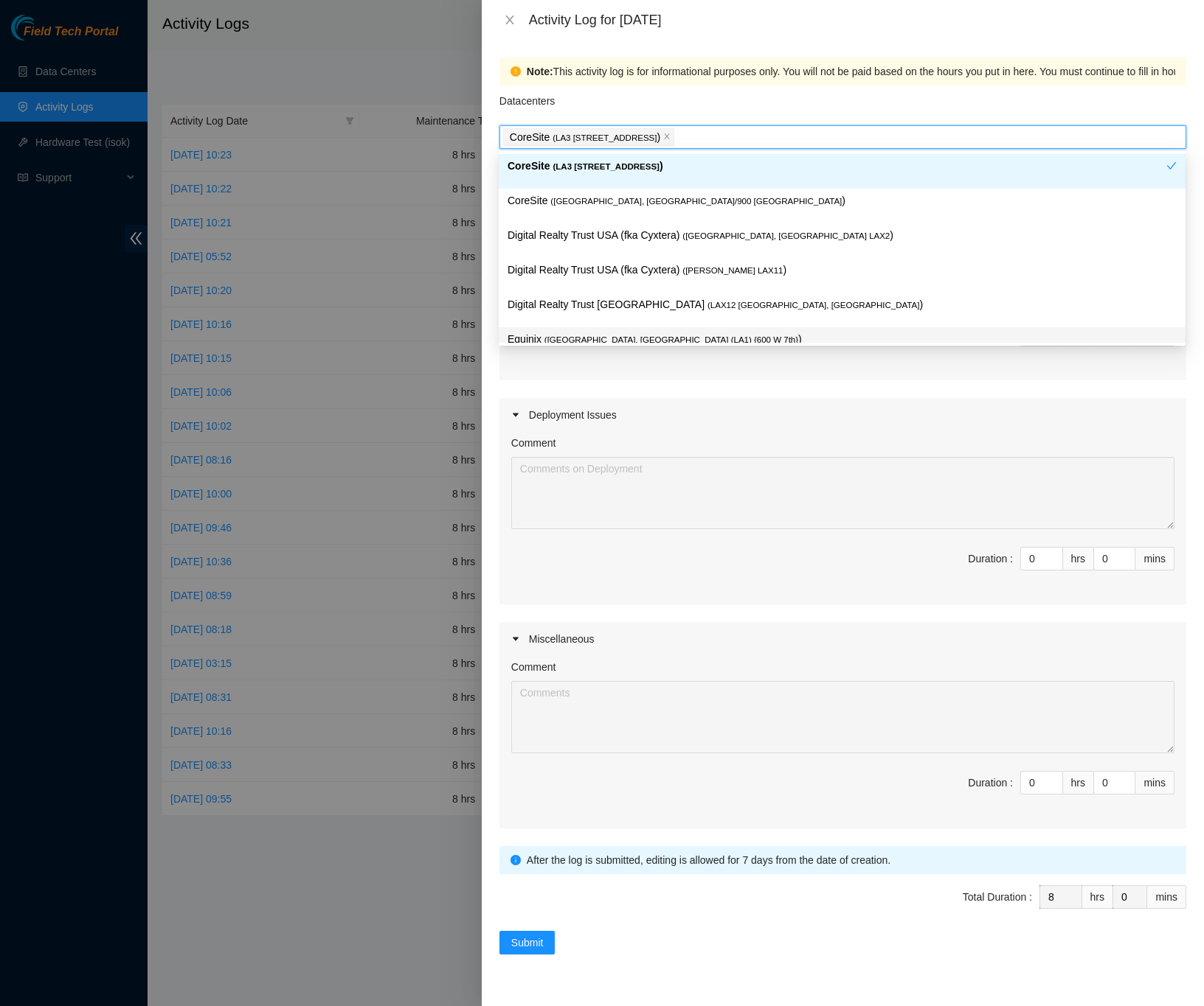
click at [1196, 405] on div "Note: This activity log is for informational purposes only. You will not be pai…" at bounding box center [842, 523] width 722 height 967
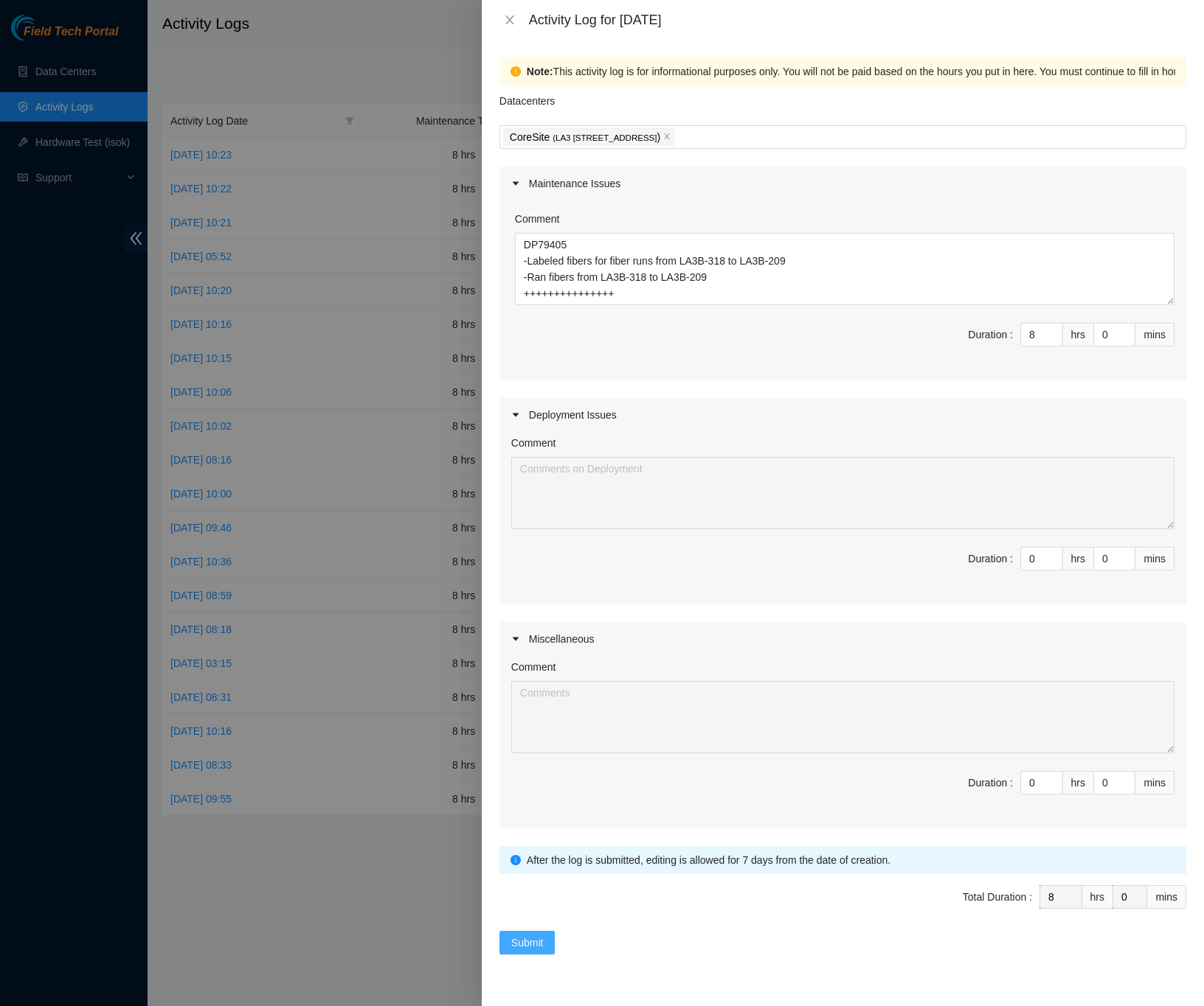
click at [543, 951] on span "Submit" at bounding box center [528, 943] width 33 height 16
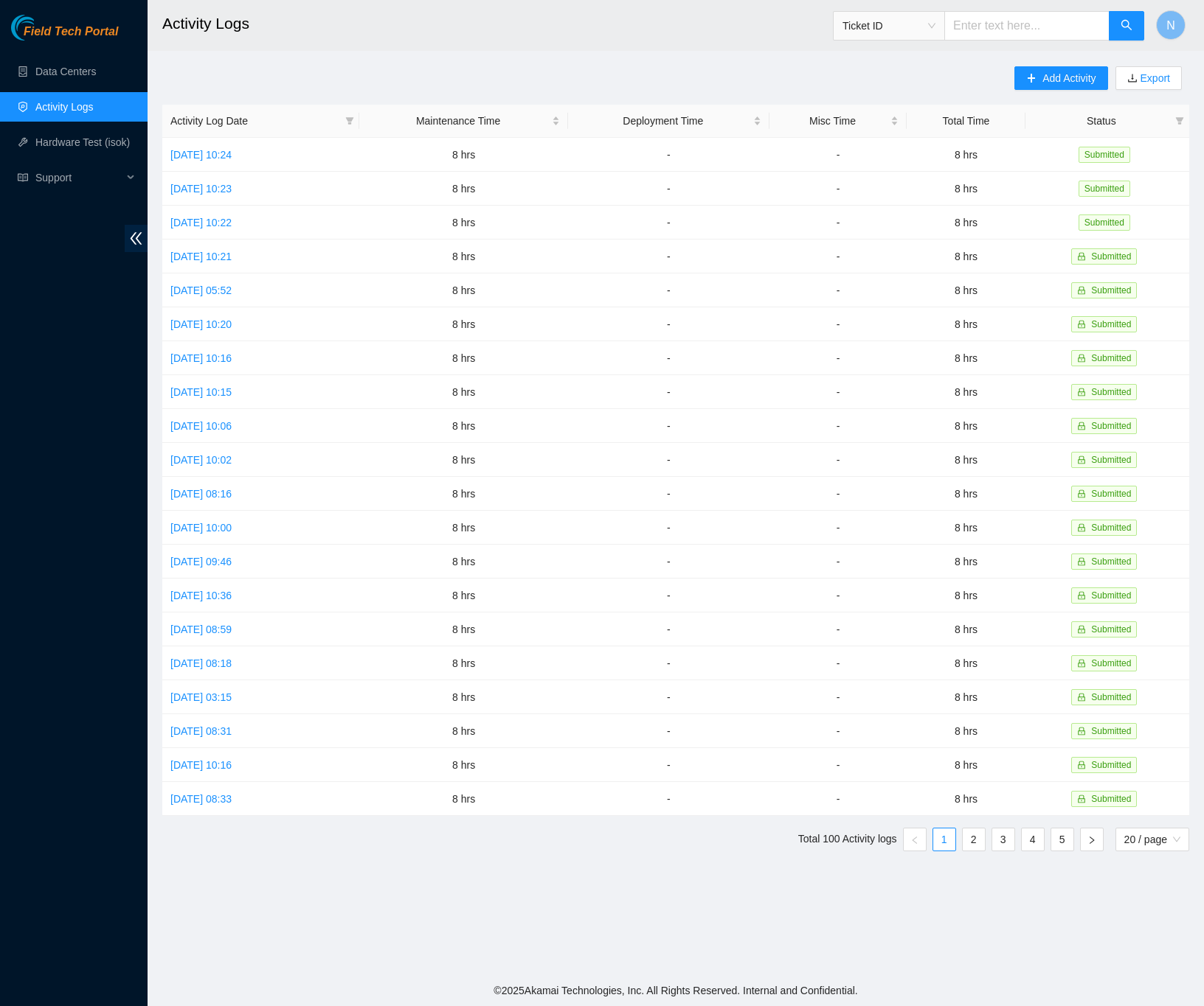
click at [987, 80] on div "Add Activity Export Activity Log Date Maintenance Time Deployment Time Misc Tim…" at bounding box center [675, 464] width 1026 height 797
click at [1030, 82] on icon "plus" at bounding box center [1031, 78] width 10 height 10
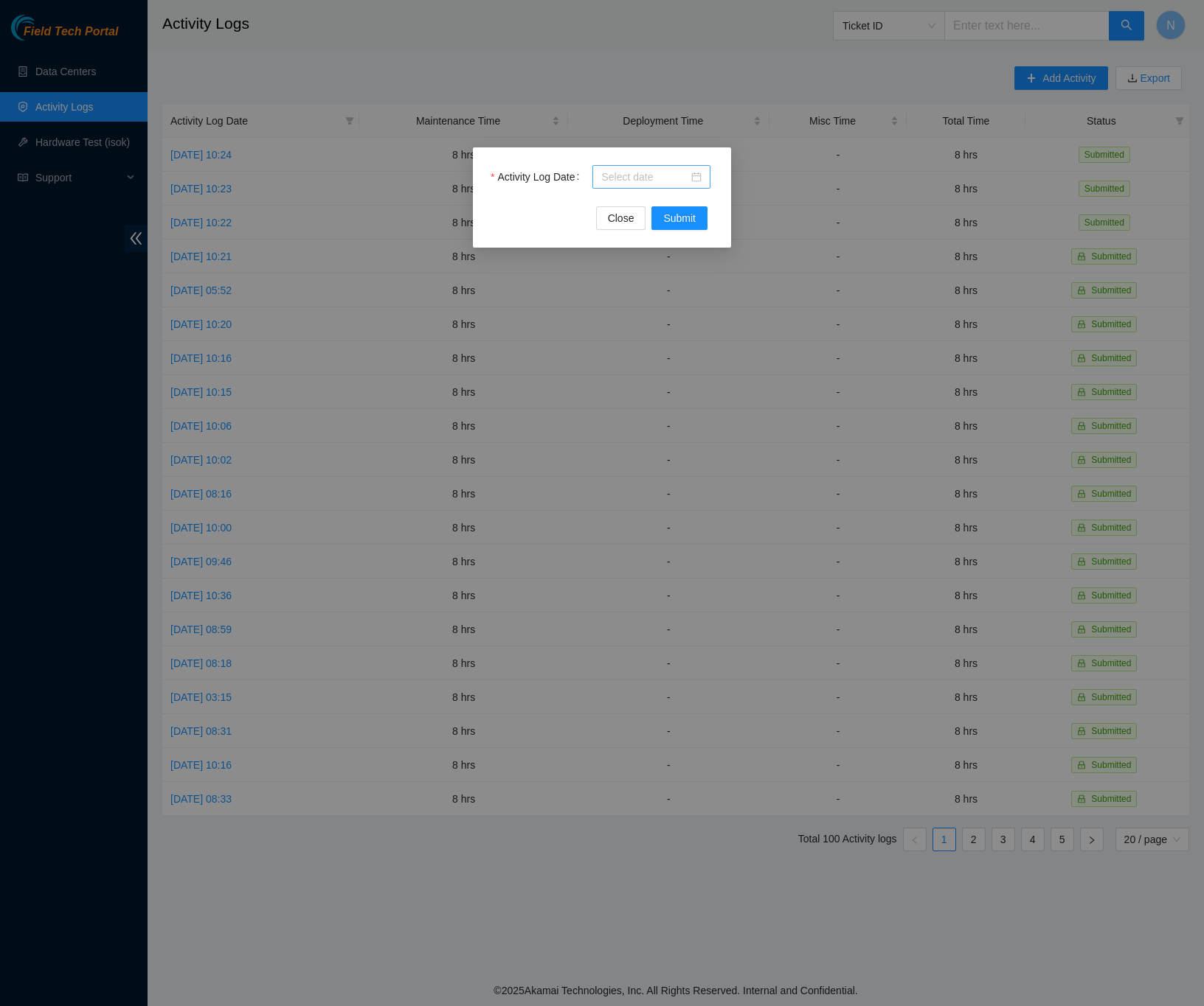
click at [700, 179] on div at bounding box center [651, 177] width 101 height 16
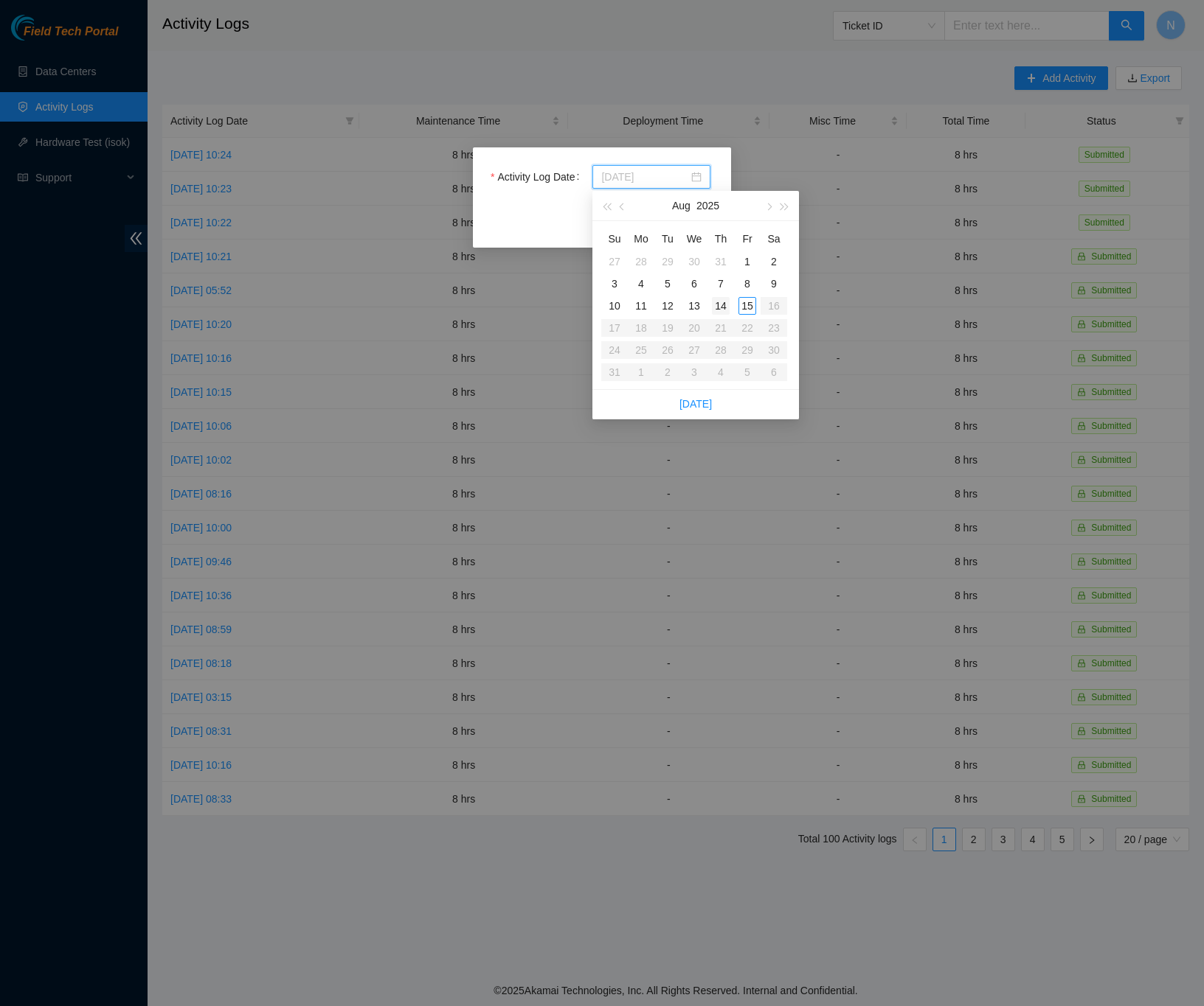
type input "[DATE]"
click at [726, 303] on div "14" at bounding box center [721, 306] width 18 height 18
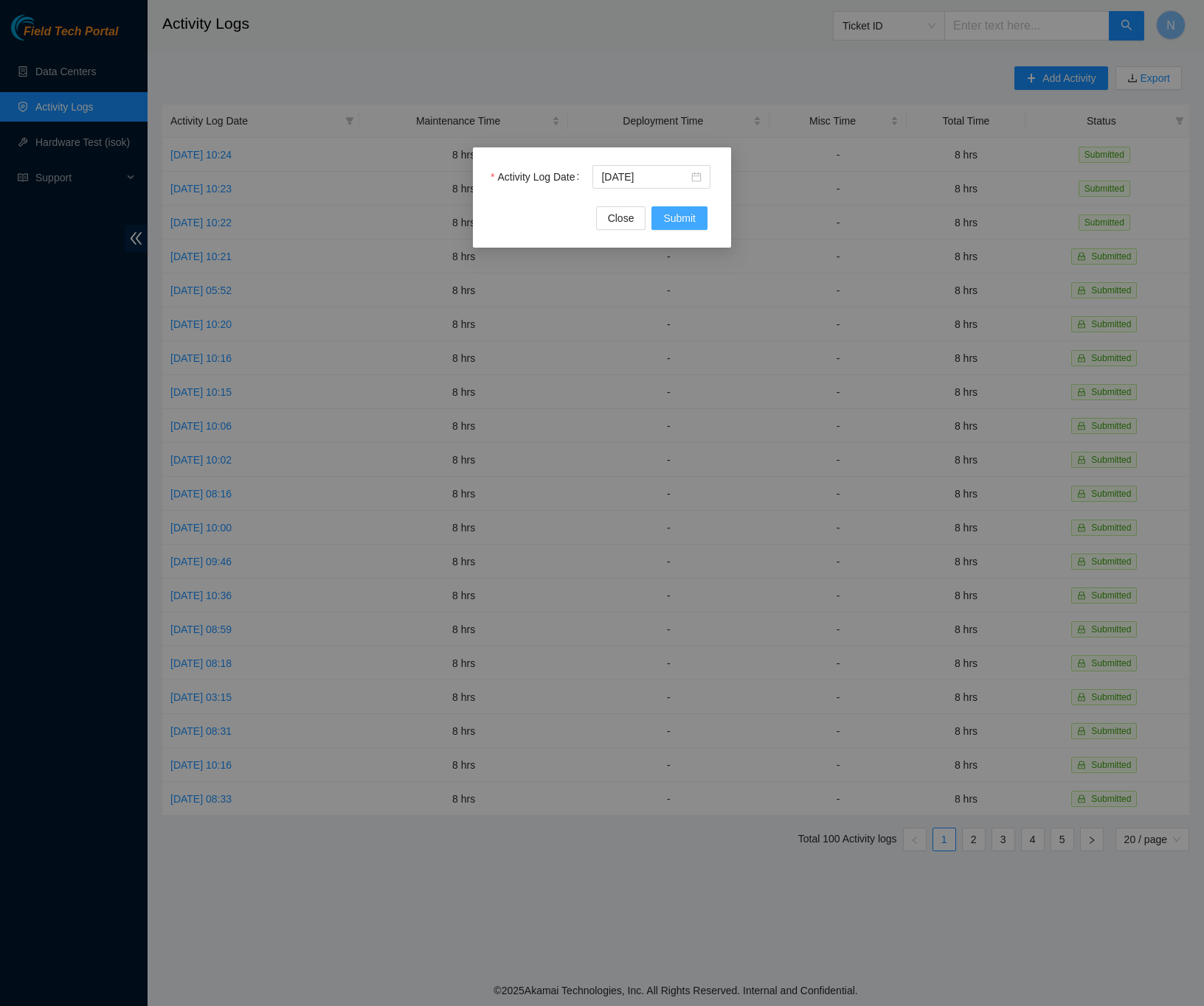
click at [686, 226] on span "Submit" at bounding box center [679, 218] width 33 height 16
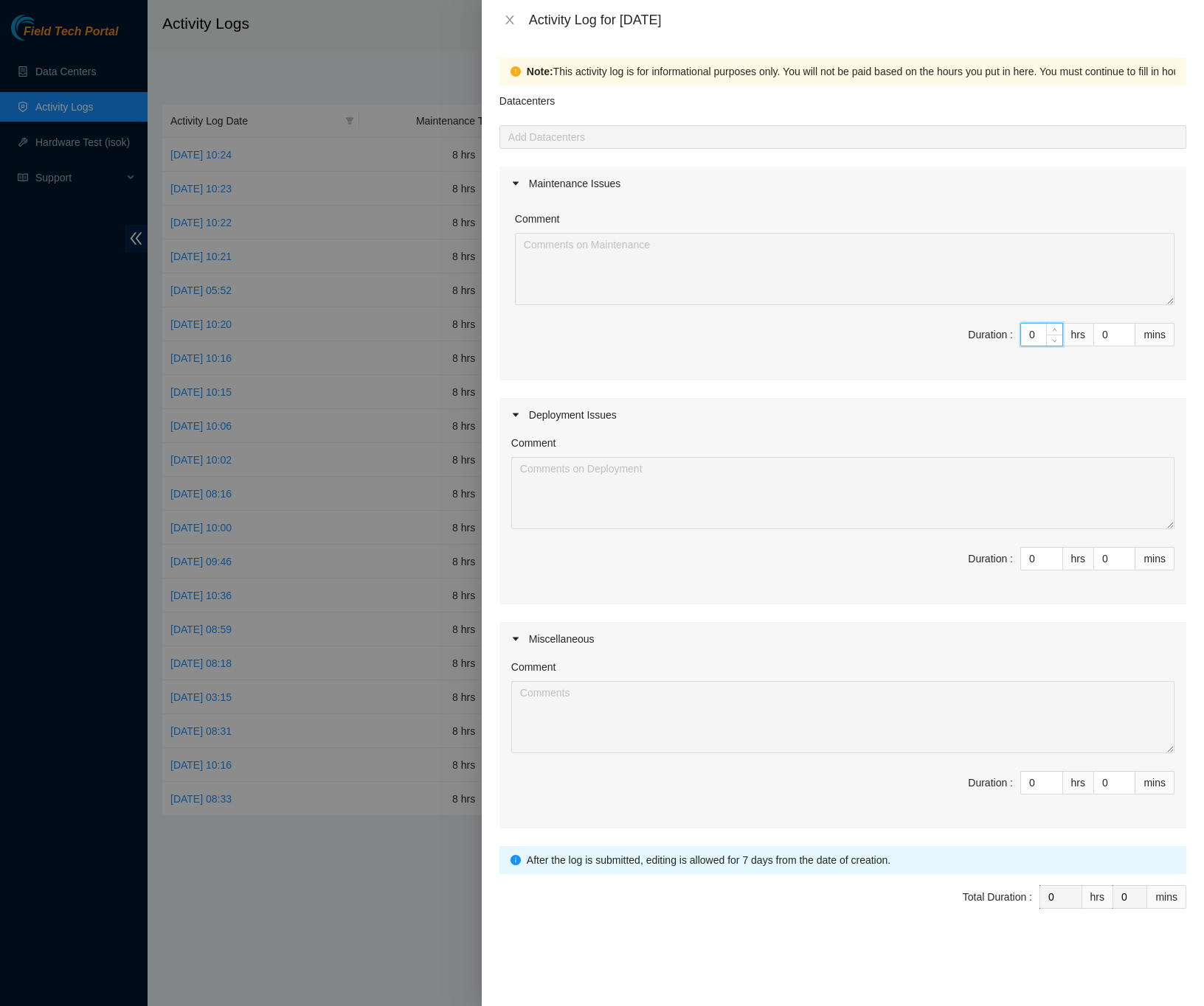
click at [1035, 339] on input "0" at bounding box center [1042, 334] width 42 height 22
type input "8"
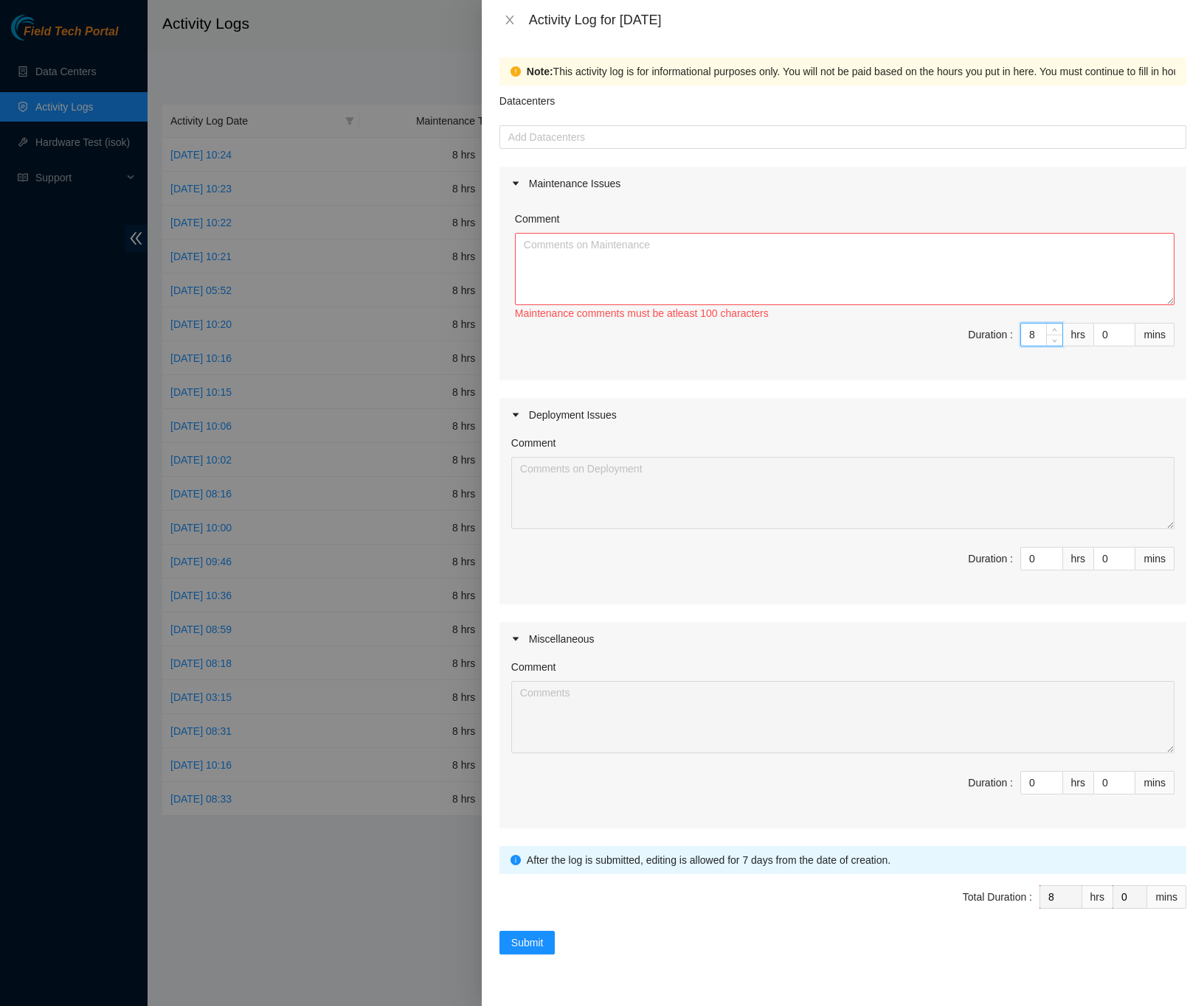
type input "8"
click at [1018, 253] on textarea "Comment" at bounding box center [844, 269] width 659 height 73
paste textarea "DP79405 -Scoped and cleaned fiber patch panel ports in LA3B-209 -Scoped and cle…"
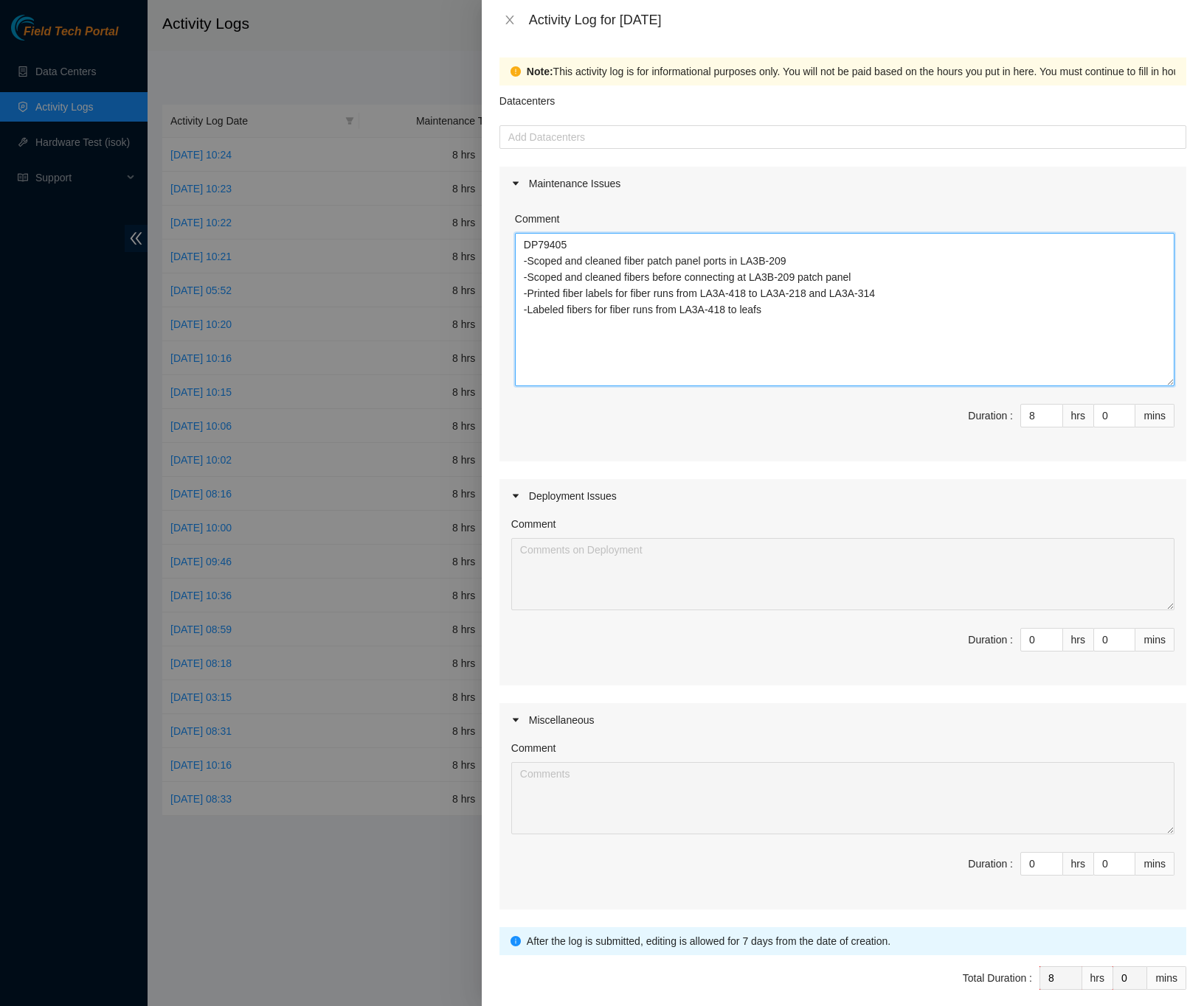
drag, startPoint x: 1167, startPoint y: 301, endPoint x: 1165, endPoint y: 382, distance: 81.0
click at [1165, 382] on div "Comment DP79405 -Scoped and cleaned fiber patch panel ports in LA3B-209 -Scoped…" at bounding box center [842, 331] width 686 height 261
type textarea "DP79405 -Scoped and cleaned fiber patch panel ports in LA3B-209 -Scoped and cle…"
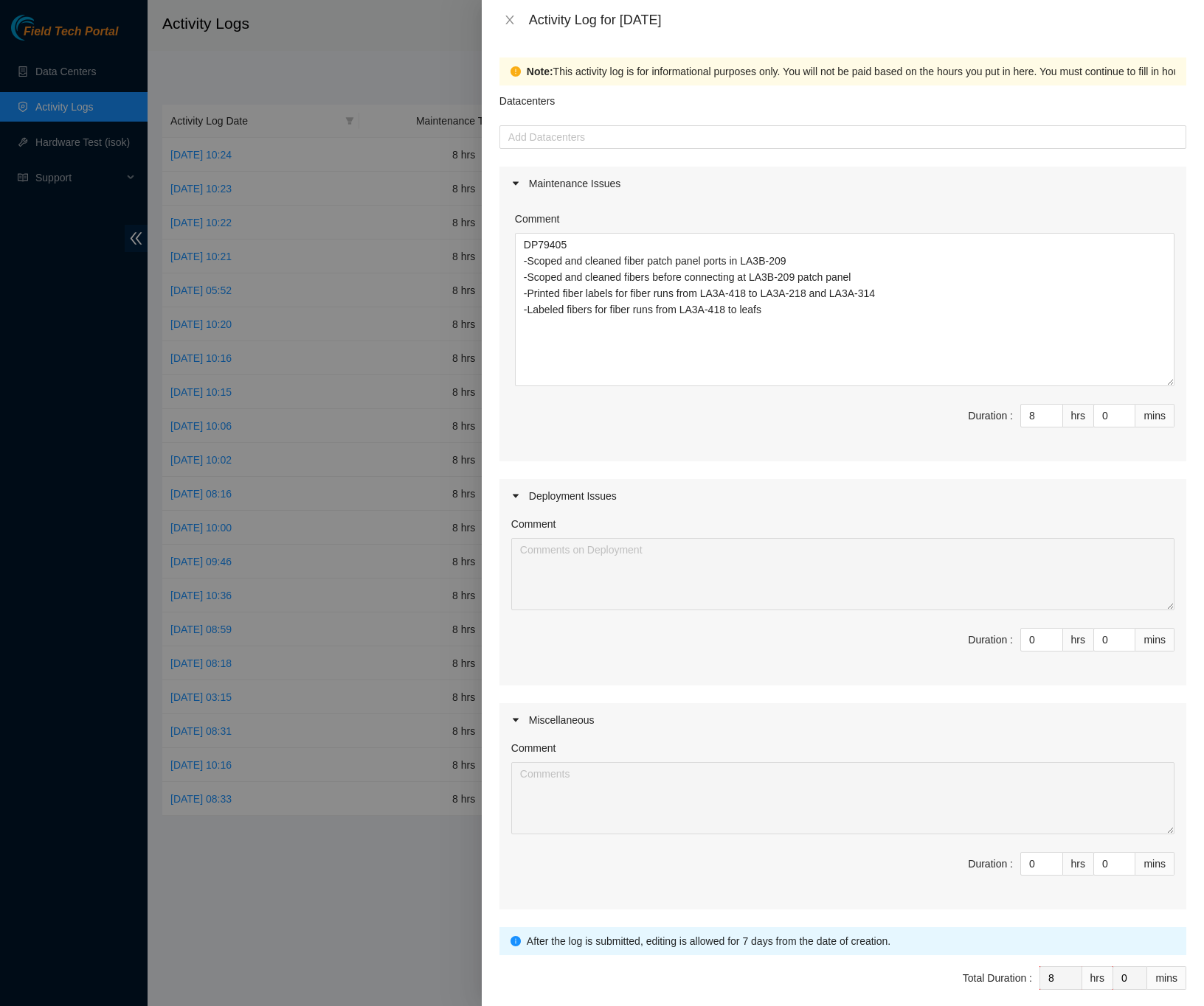
click at [1175, 318] on div "Note: This activity log is for informational purposes only. You will not be pai…" at bounding box center [842, 523] width 722 height 967
click at [513, 141] on div at bounding box center [842, 138] width 679 height 18
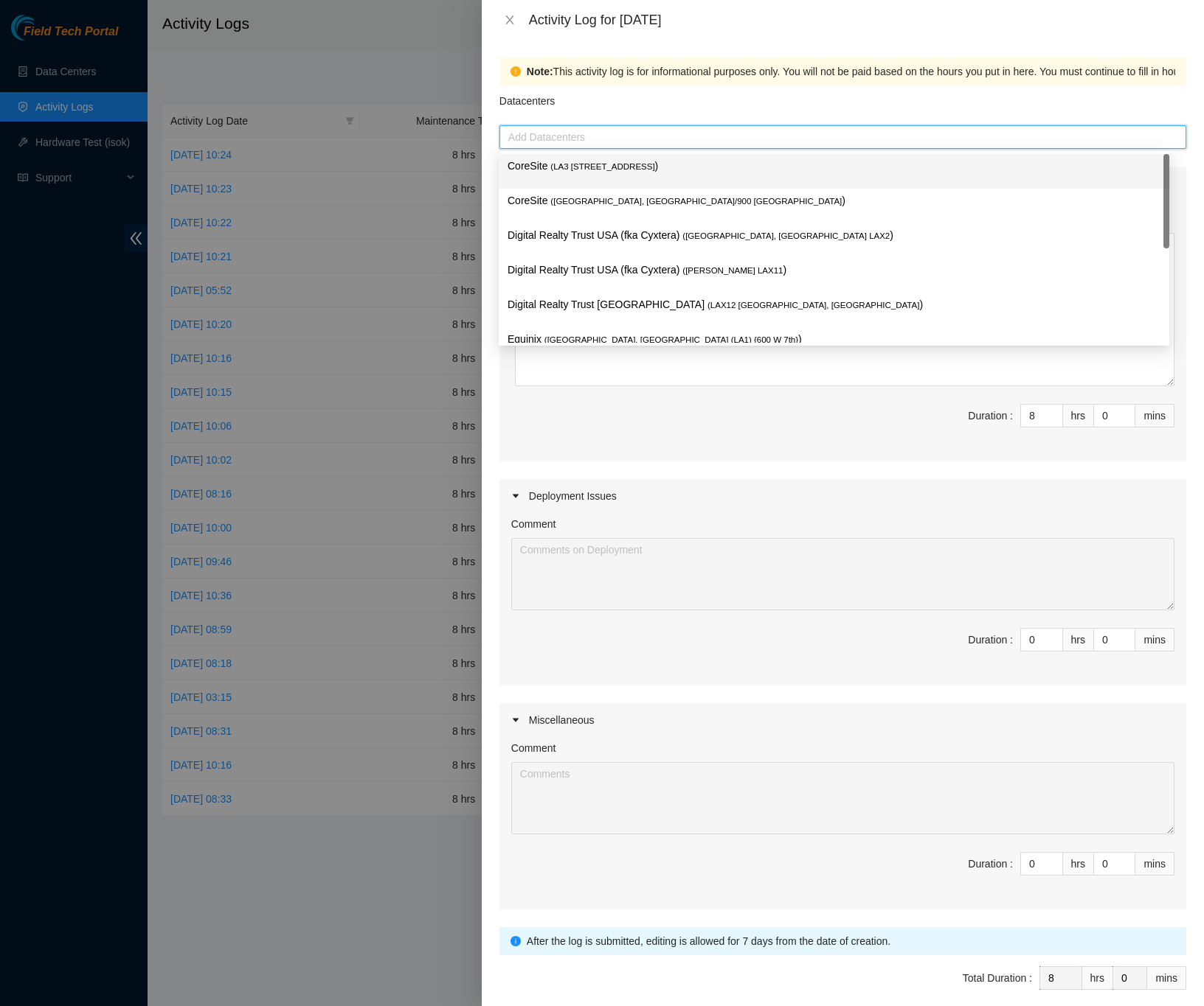
click at [562, 169] on span "( LA3 [STREET_ADDRESS]" at bounding box center [602, 167] width 104 height 9
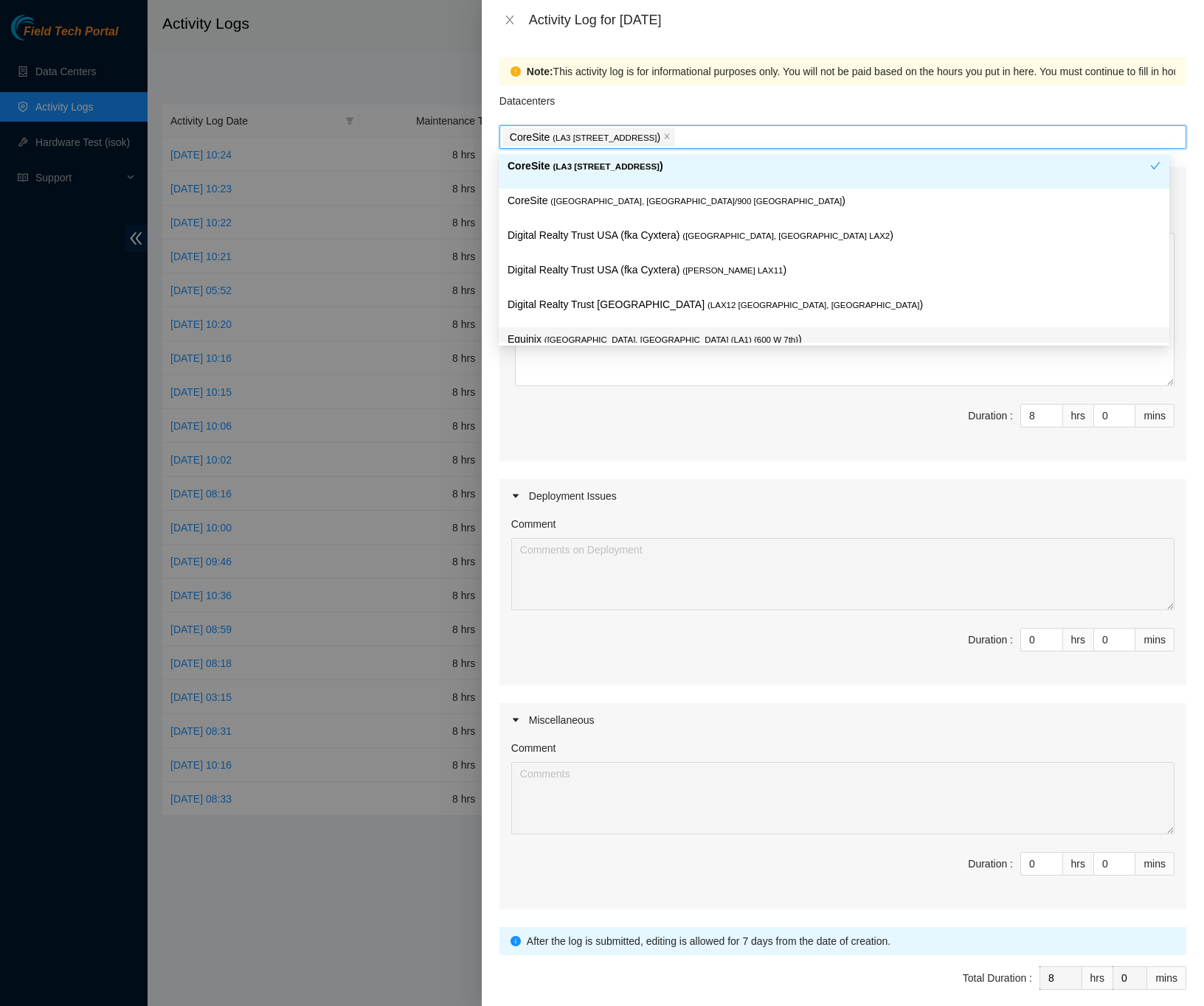
click at [1176, 399] on div "Note: This activity log is for informational purposes only. You will not be pai…" at bounding box center [842, 523] width 722 height 967
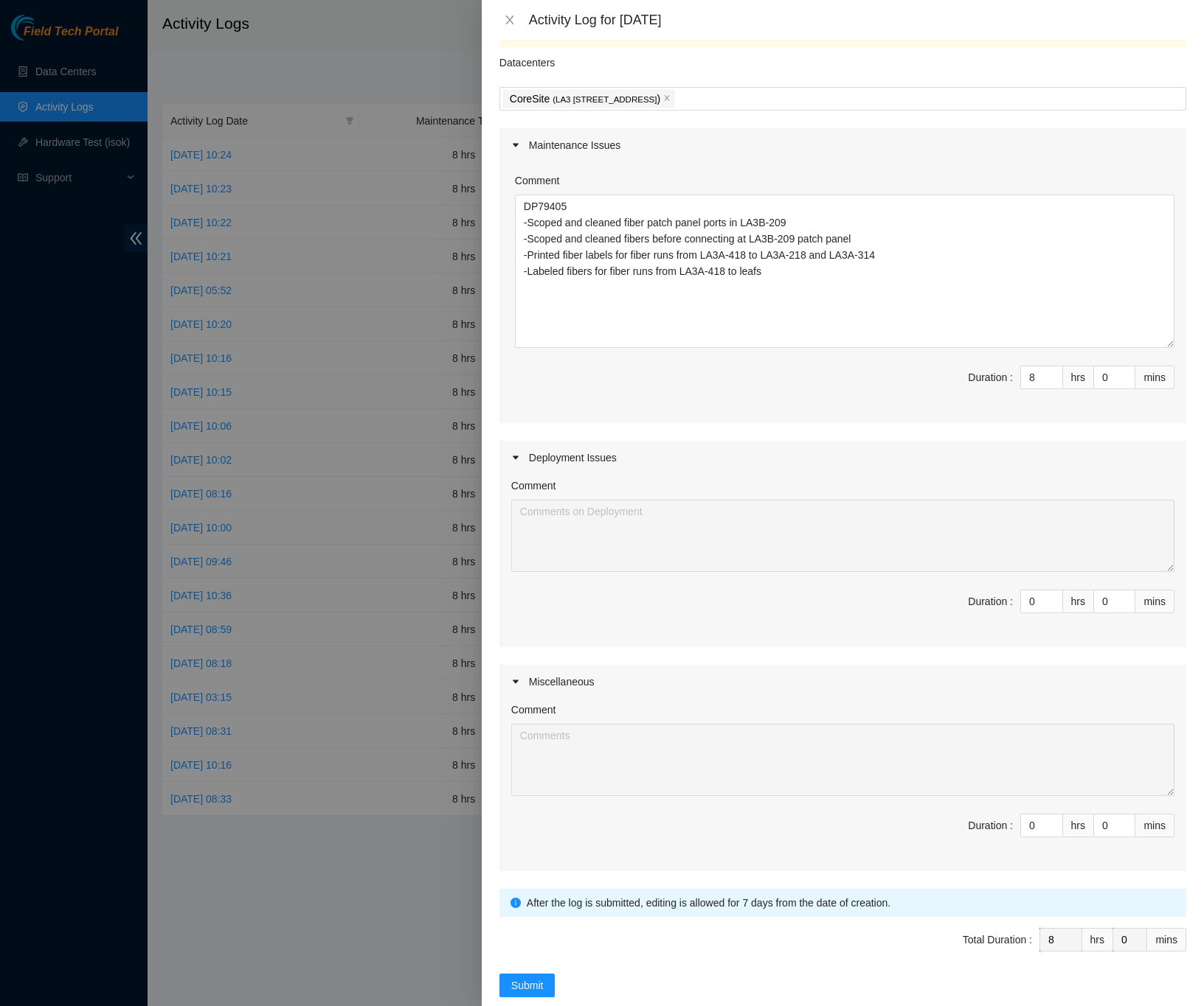
scroll to position [69, 0]
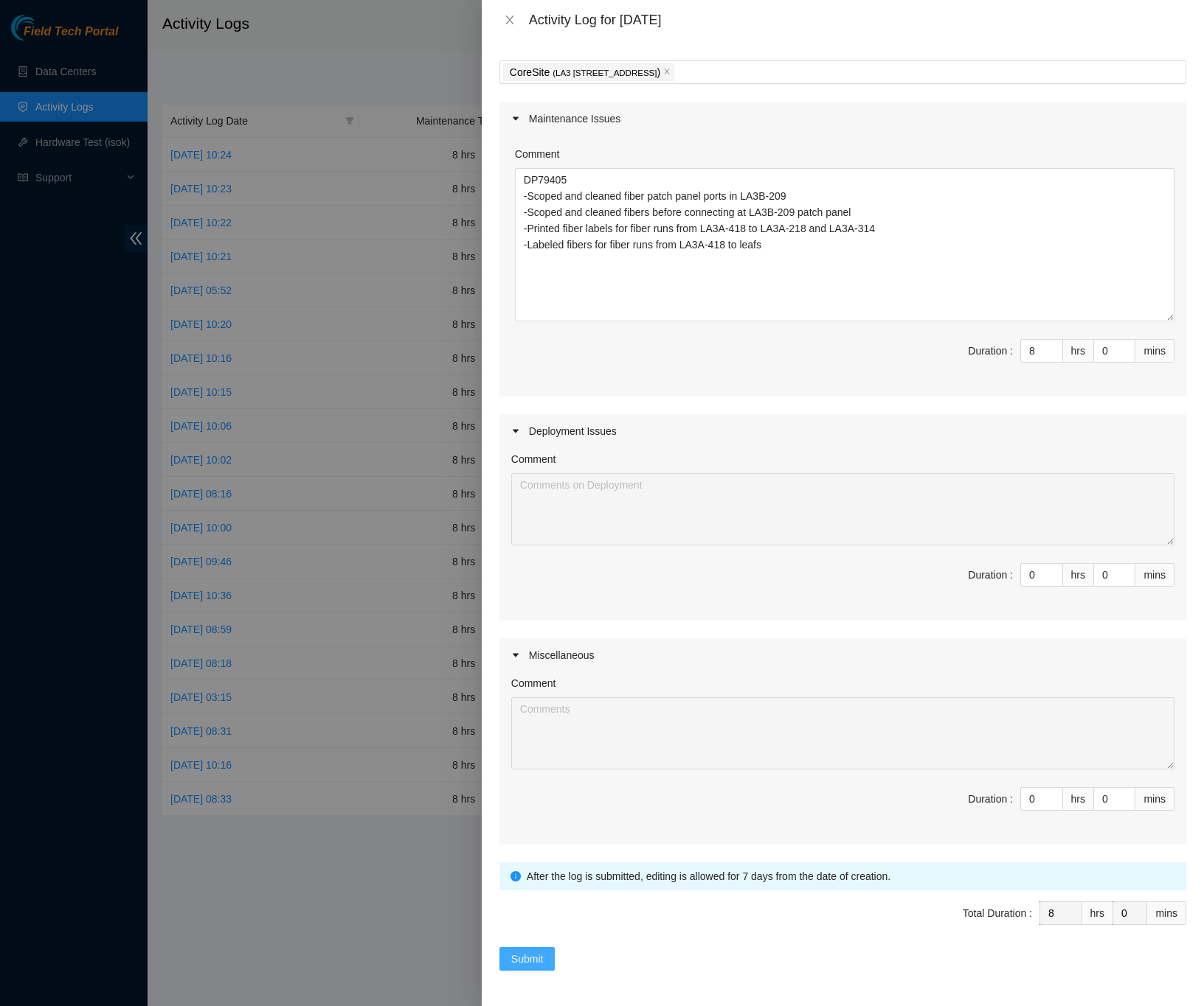
click at [538, 958] on span "Submit" at bounding box center [528, 959] width 33 height 16
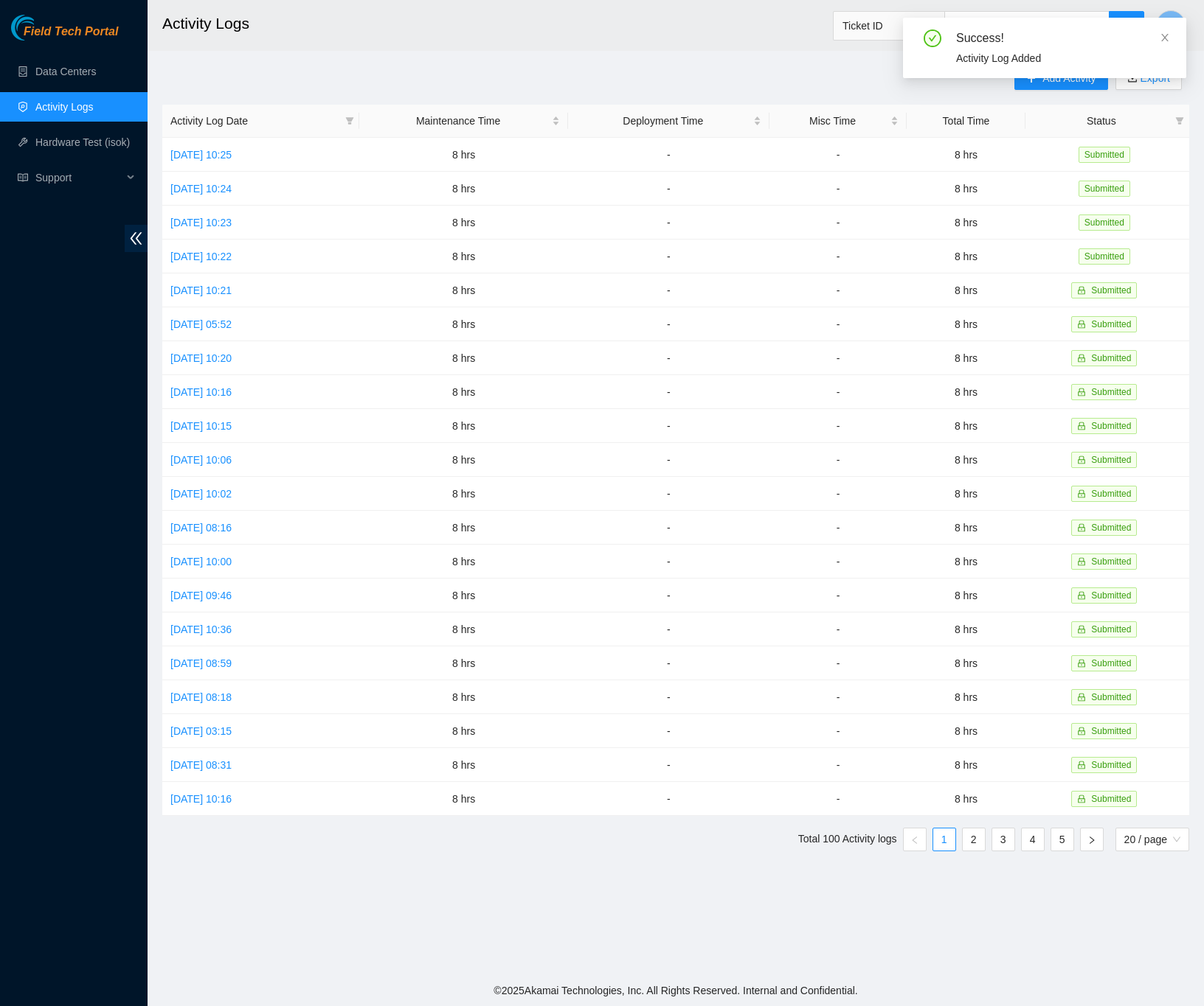
click at [695, 82] on div "Add Activity Export Activity Log Date Maintenance Time Deployment Time Misc Tim…" at bounding box center [675, 464] width 1026 height 797
click at [879, 89] on div "Add Activity Export Activity Log Date Maintenance Time Deployment Time Misc Tim…" at bounding box center [675, 464] width 1026 height 797
click at [1027, 84] on span "plus" at bounding box center [1031, 79] width 10 height 12
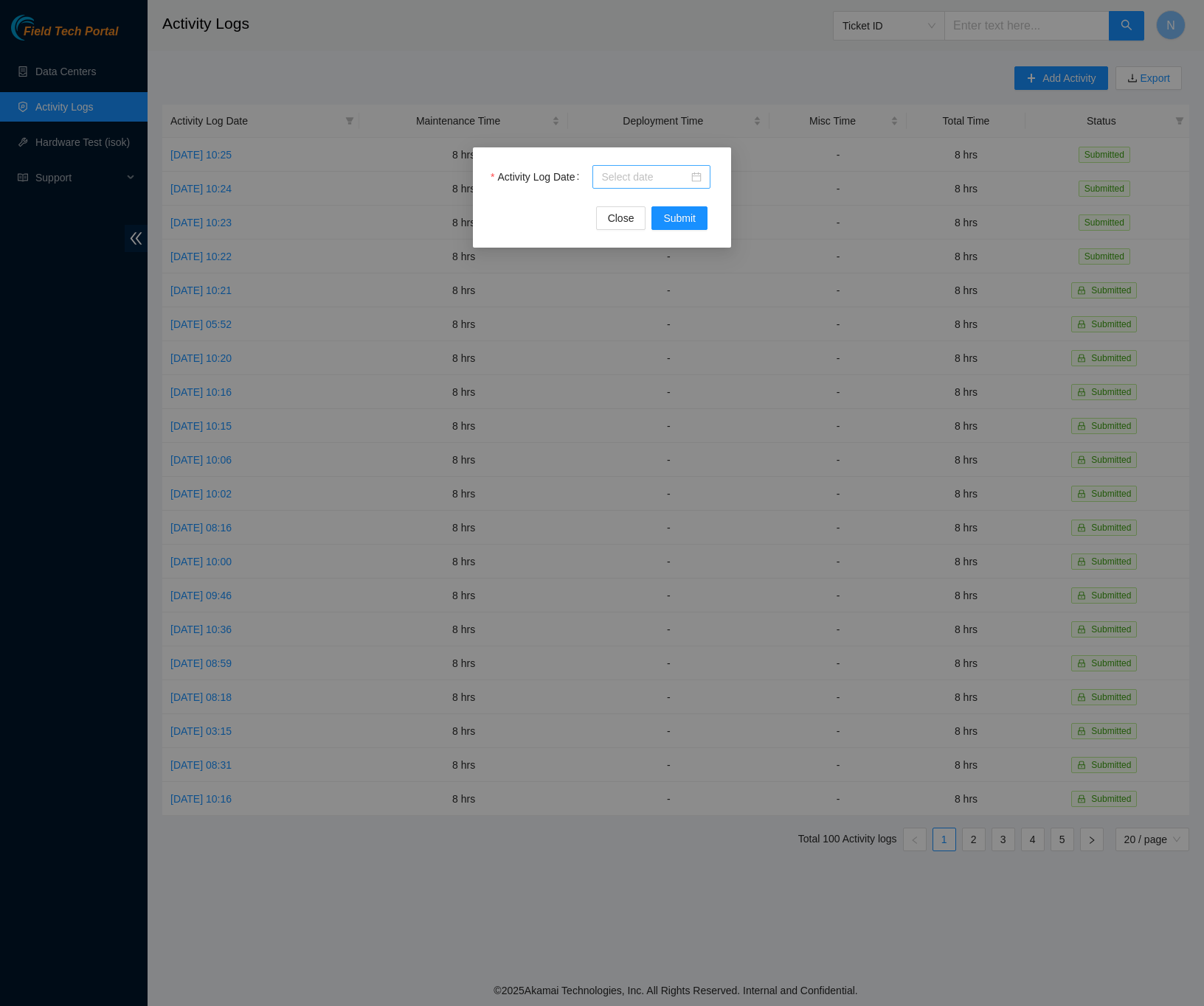
click at [702, 175] on div at bounding box center [651, 177] width 118 height 24
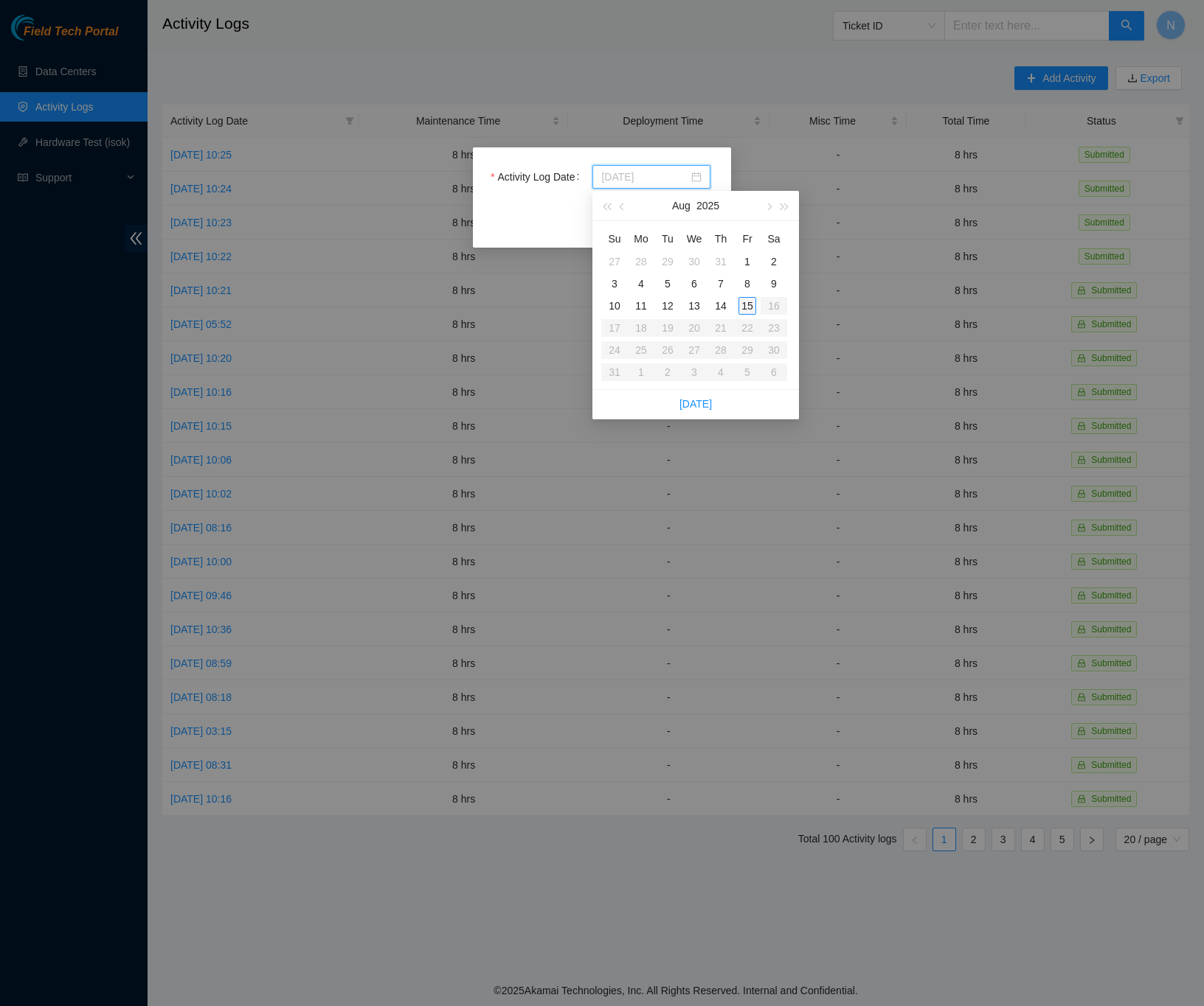
type input "[DATE]"
click at [749, 306] on div "15" at bounding box center [747, 306] width 18 height 18
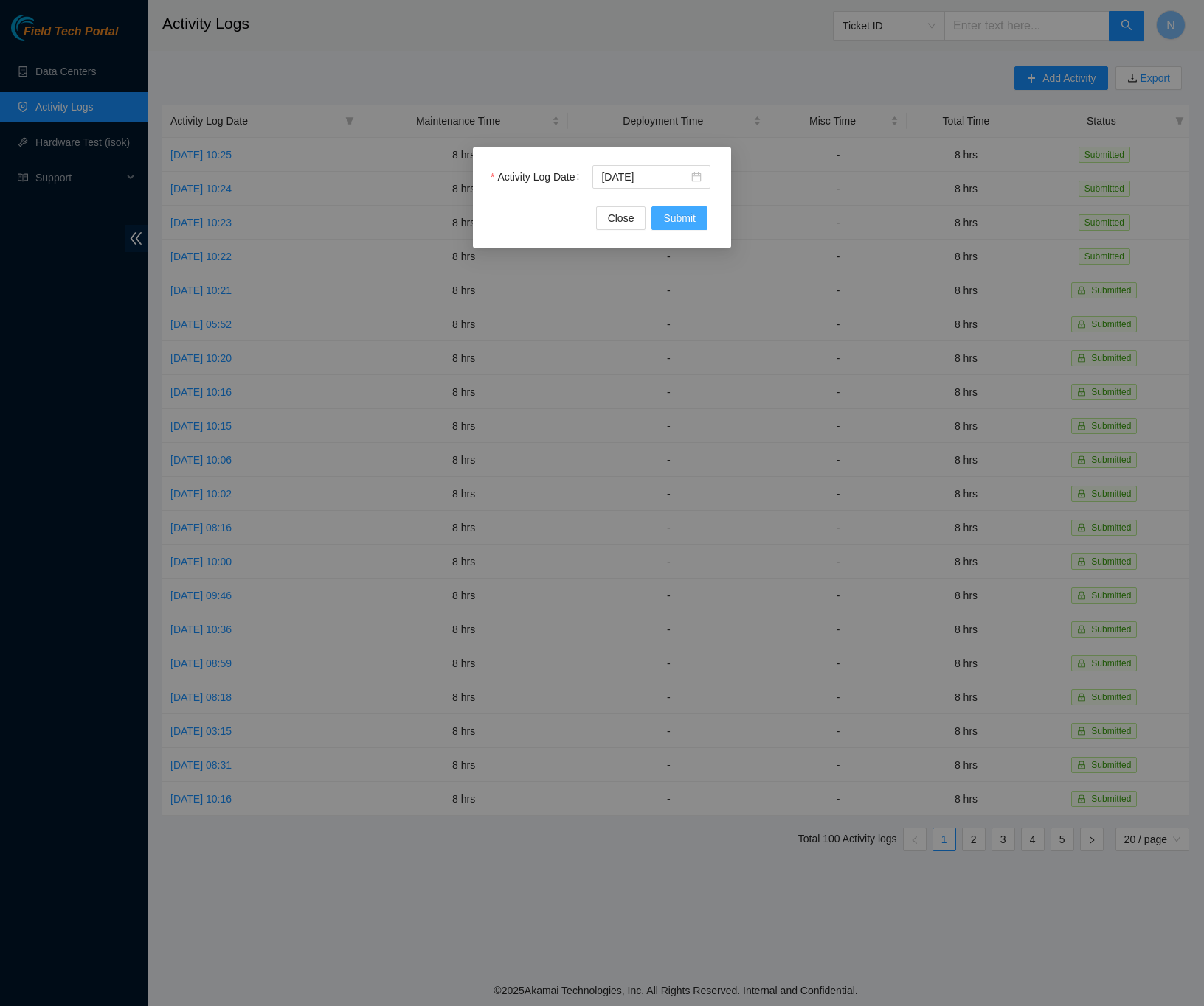
click at [694, 208] on button "Submit" at bounding box center [679, 218] width 56 height 24
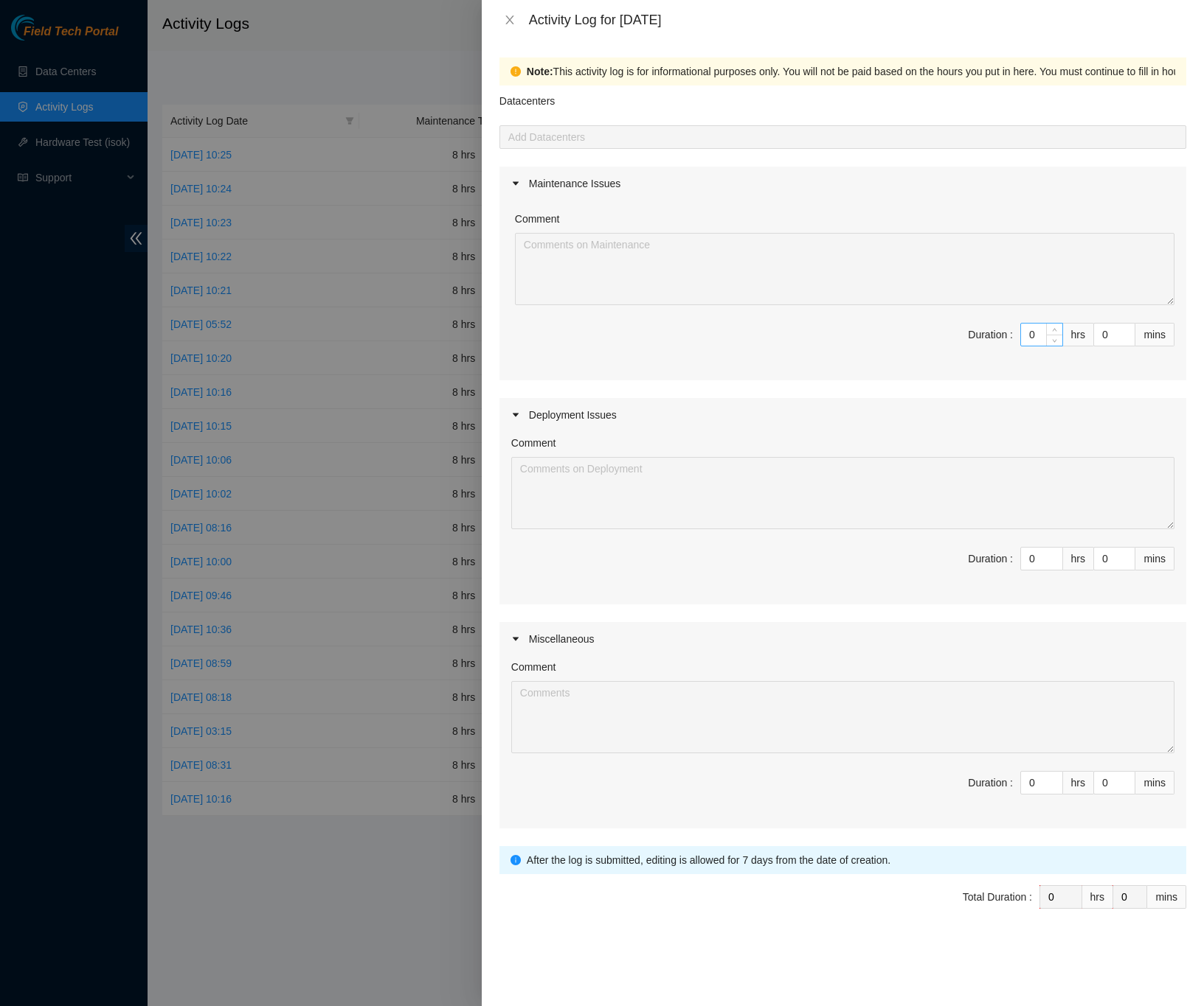
click at [1036, 338] on input "0" at bounding box center [1042, 334] width 42 height 22
type input "8"
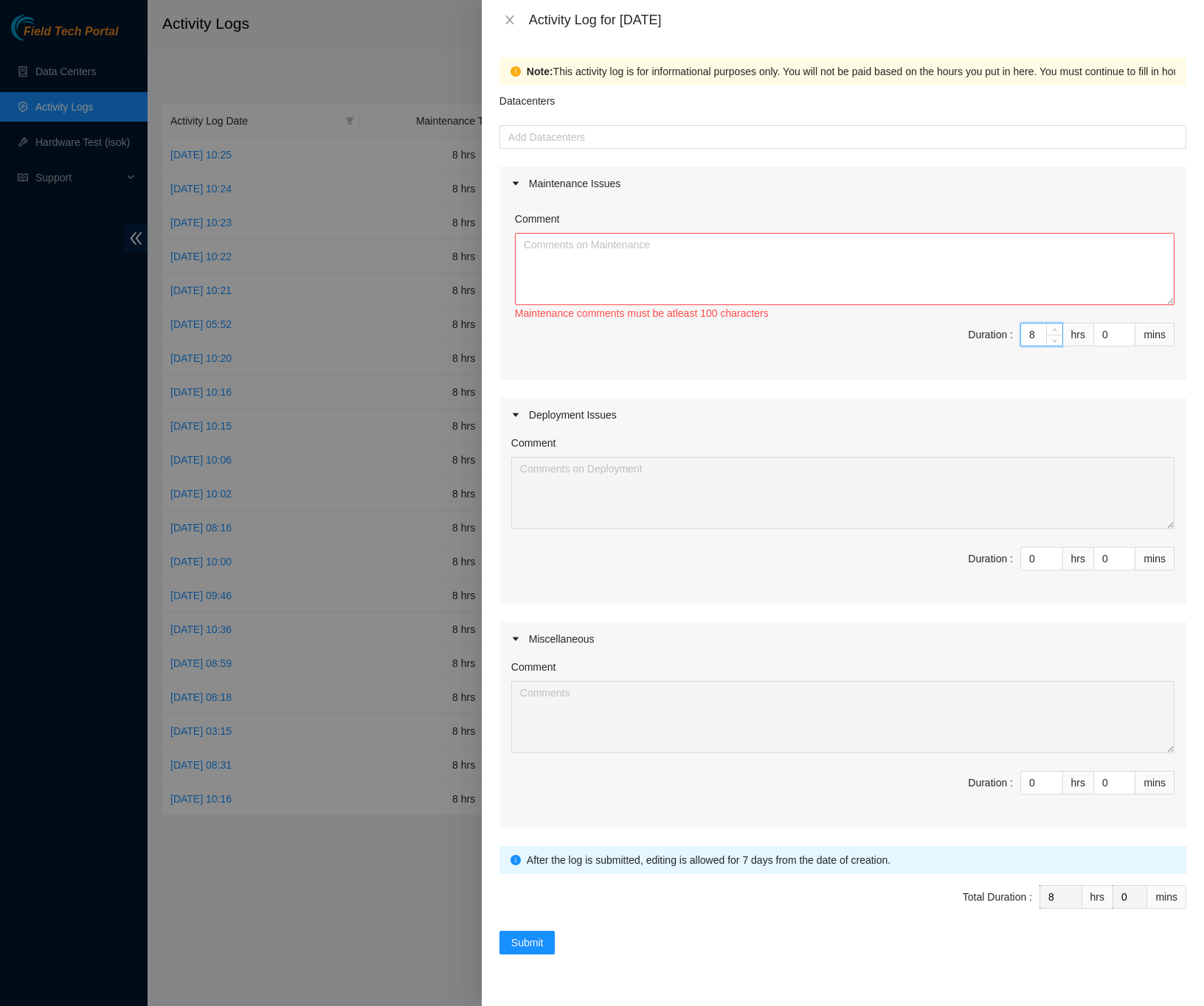
type input "8"
click at [912, 255] on textarea "Comment" at bounding box center [844, 269] width 659 height 73
paste textarea "DP79405 -Broke down pallet and unboxed materials -Took out pallet and trash fro…"
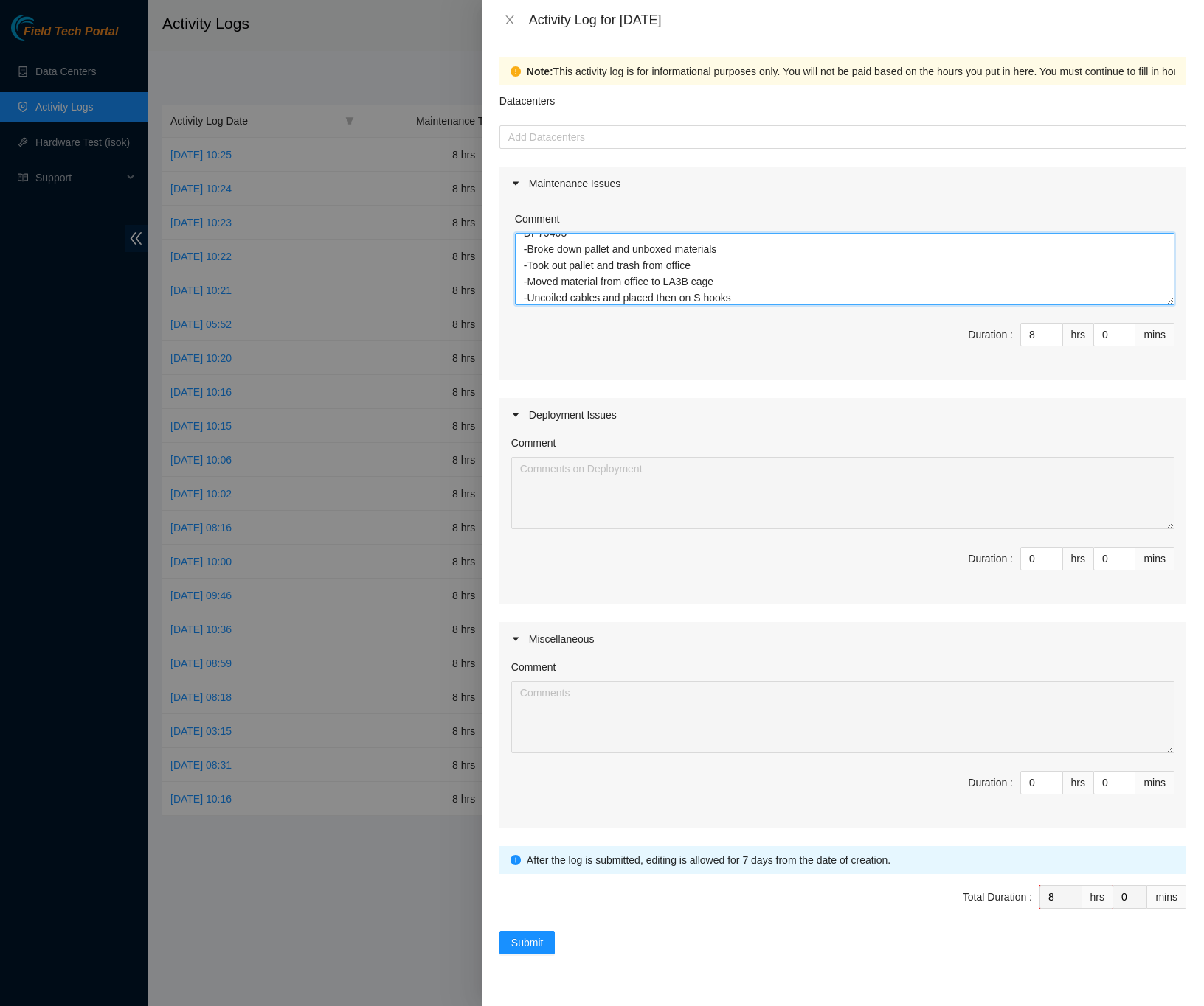
scroll to position [0, 0]
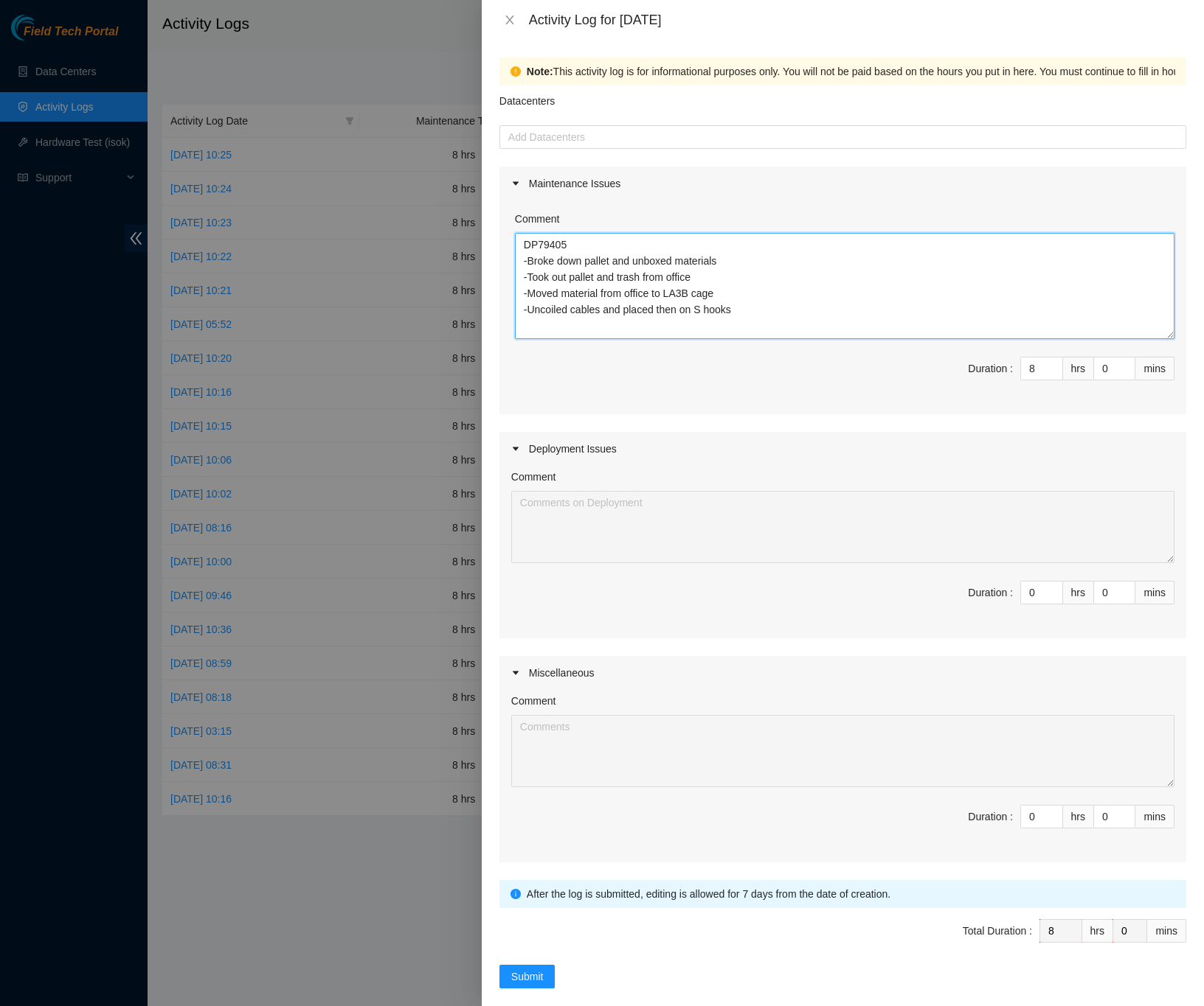
drag, startPoint x: 1171, startPoint y: 304, endPoint x: 1173, endPoint y: 337, distance: 33.1
click at [1173, 337] on div "Note: This activity log is for informational purposes only. You will not be pai…" at bounding box center [842, 523] width 722 height 967
type textarea "DP79405 -Broke down pallet and unboxed materials -Took out pallet and trash fro…"
click at [1182, 304] on div "Note: This activity log is for informational purposes only. You will not be pai…" at bounding box center [842, 523] width 722 height 967
click at [523, 133] on div at bounding box center [842, 138] width 679 height 18
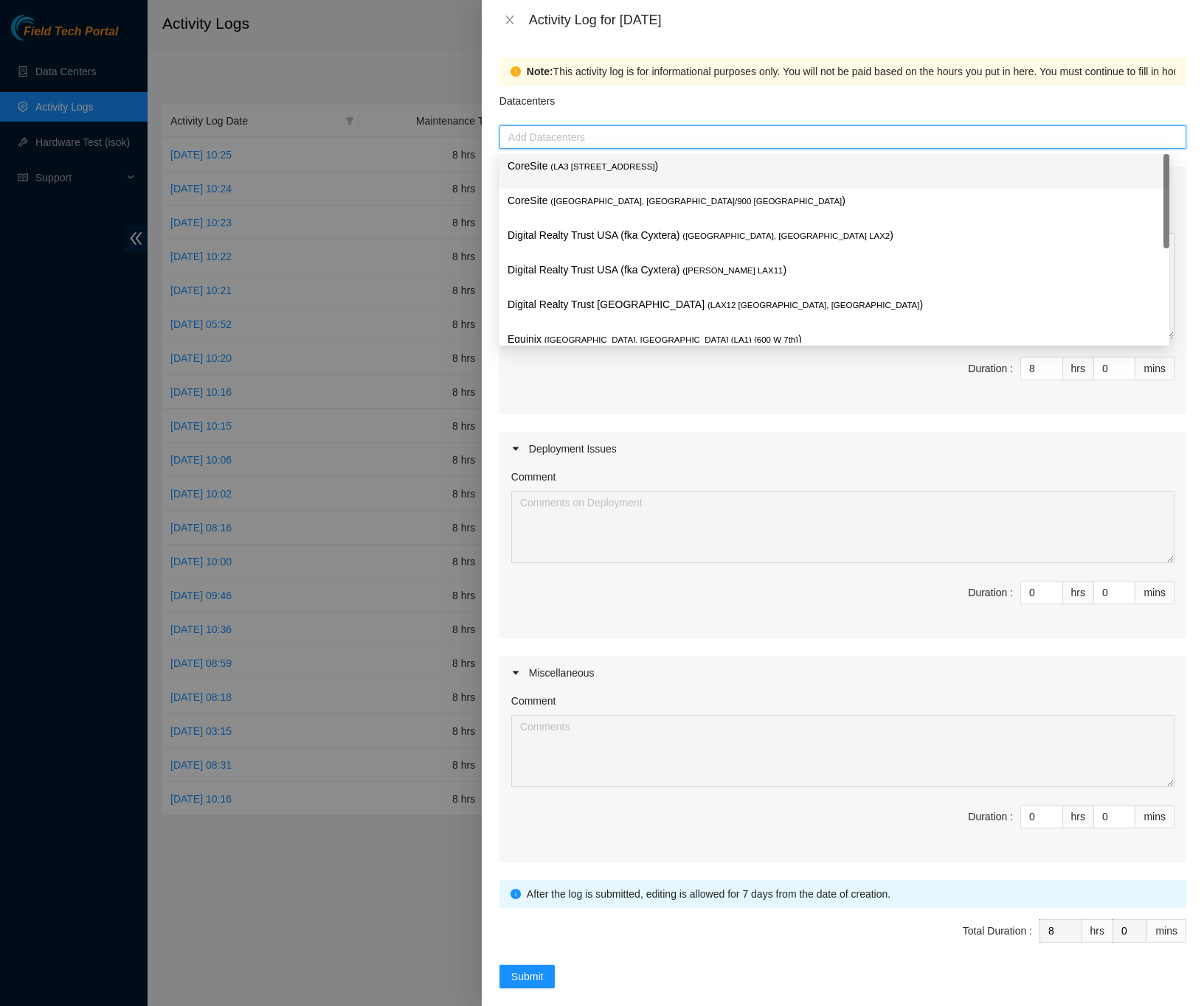
click at [618, 164] on span "( LA3 [STREET_ADDRESS]" at bounding box center [602, 167] width 104 height 9
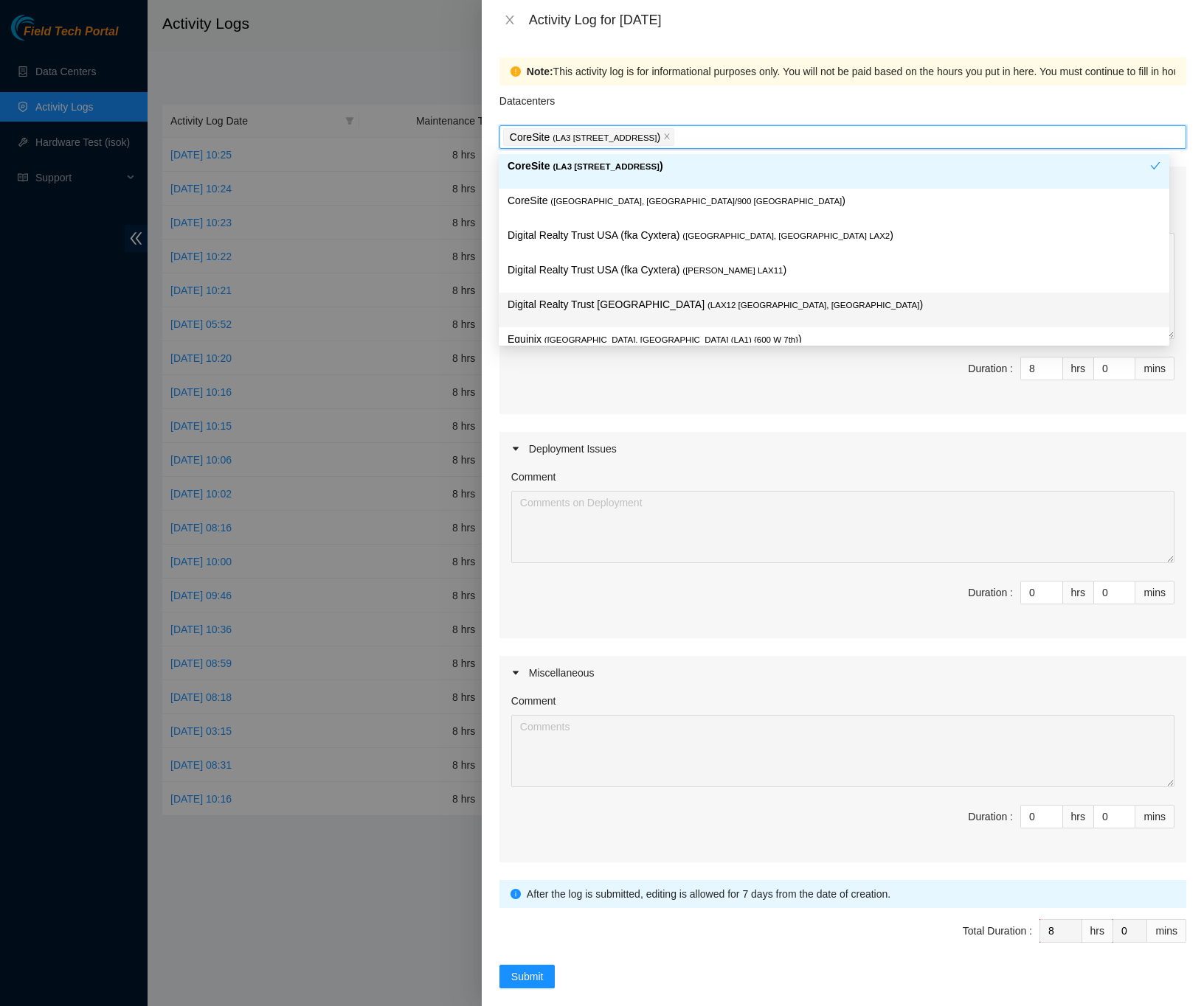
click at [1180, 317] on div "Note: This activity log is for informational purposes only. You will not be pai…" at bounding box center [842, 523] width 722 height 967
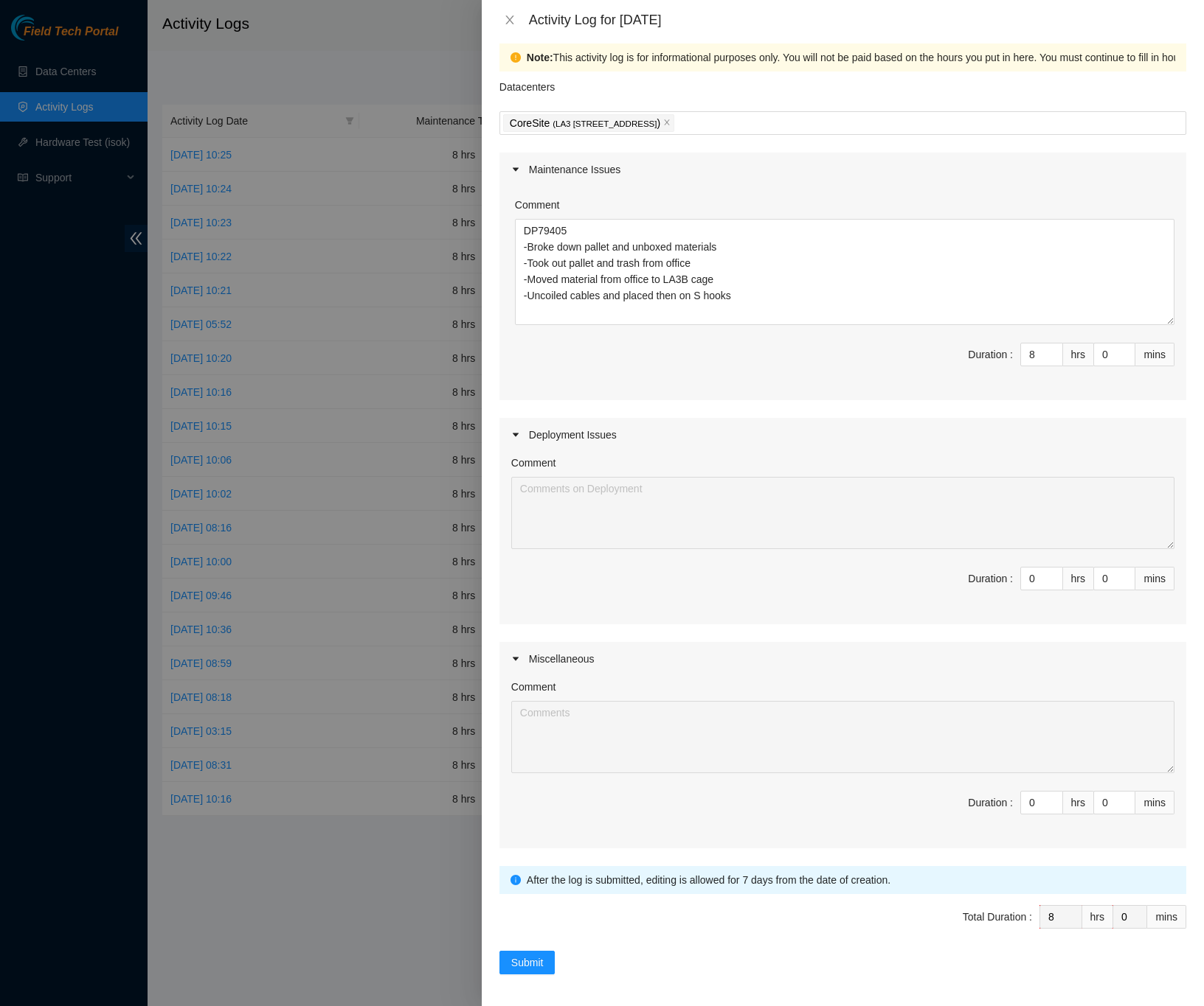
scroll to position [21, 0]
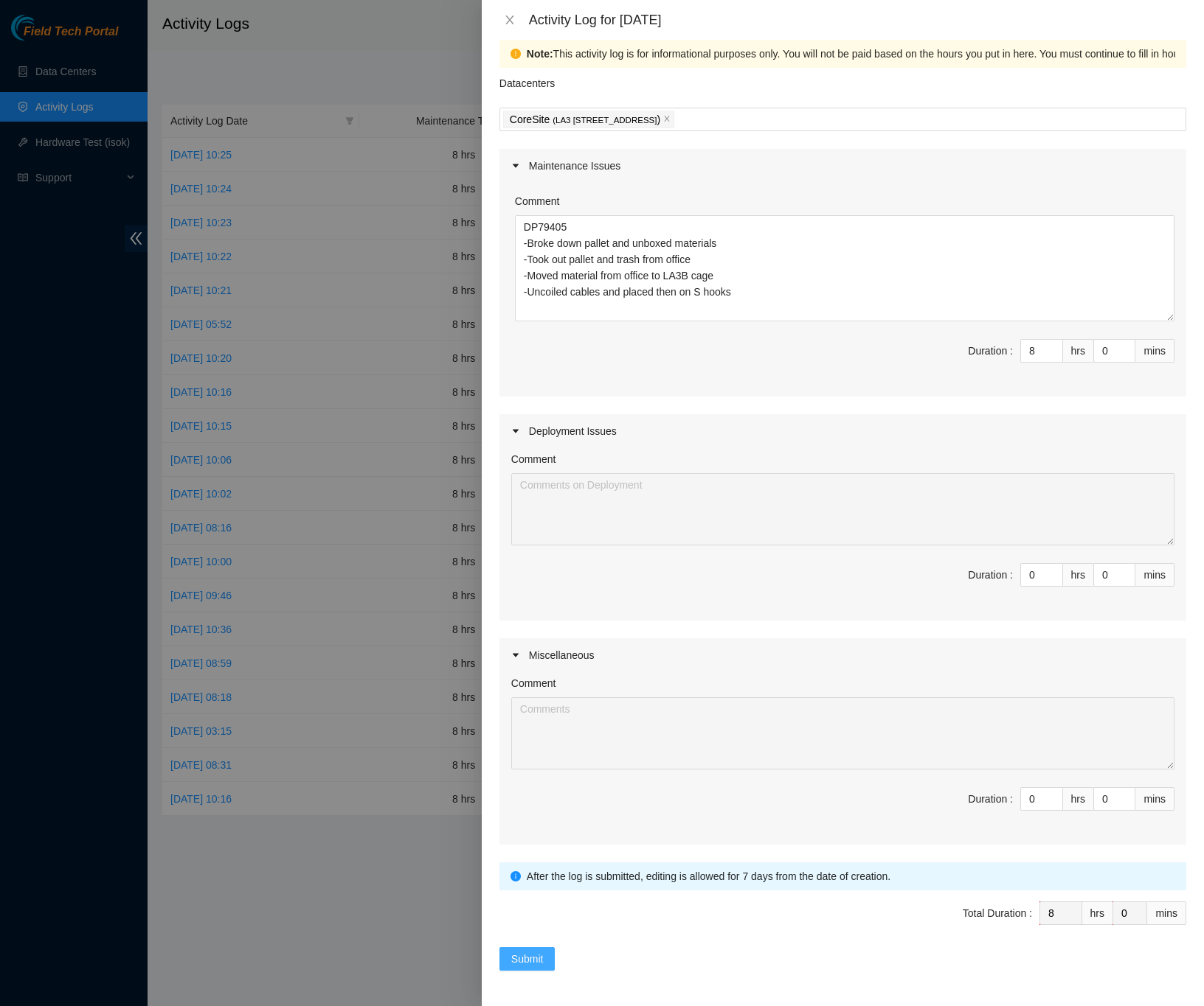
click at [549, 962] on button "Submit" at bounding box center [528, 959] width 56 height 24
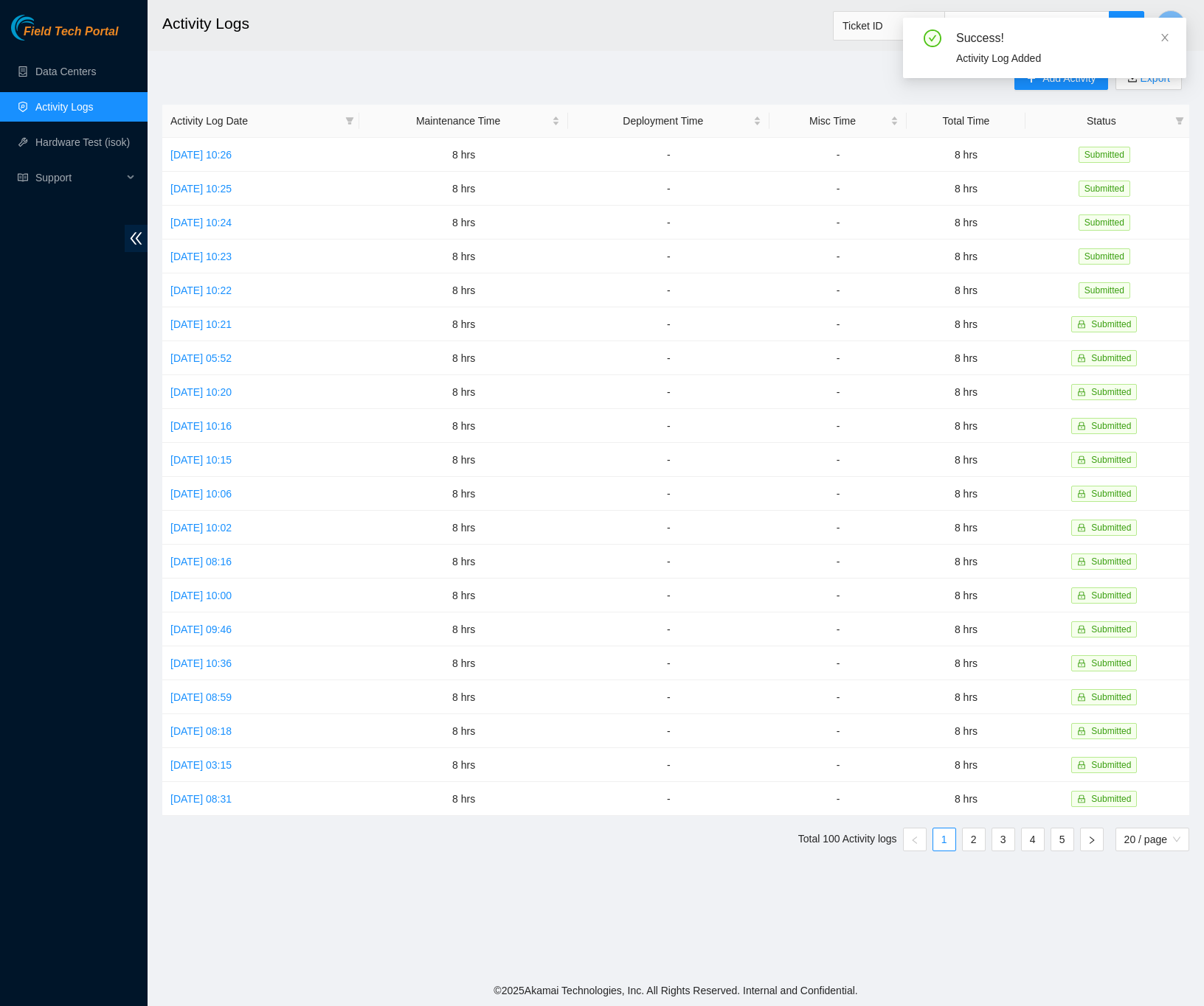
click at [508, 77] on div "Add Activity Export Activity Log Date Maintenance Time Deployment Time Misc Tim…" at bounding box center [675, 464] width 1026 height 797
click at [542, 73] on div "Add Activity Export Activity Log Date Maintenance Time Deployment Time Misc Tim…" at bounding box center [675, 464] width 1026 height 797
click at [275, 73] on div "Add Activity Export Activity Log Date Maintenance Time Deployment Time Misc Tim…" at bounding box center [675, 464] width 1026 height 797
click at [77, 65] on link "Data Centers" at bounding box center [65, 71] width 61 height 12
